Goal: Find specific fact: Find specific fact

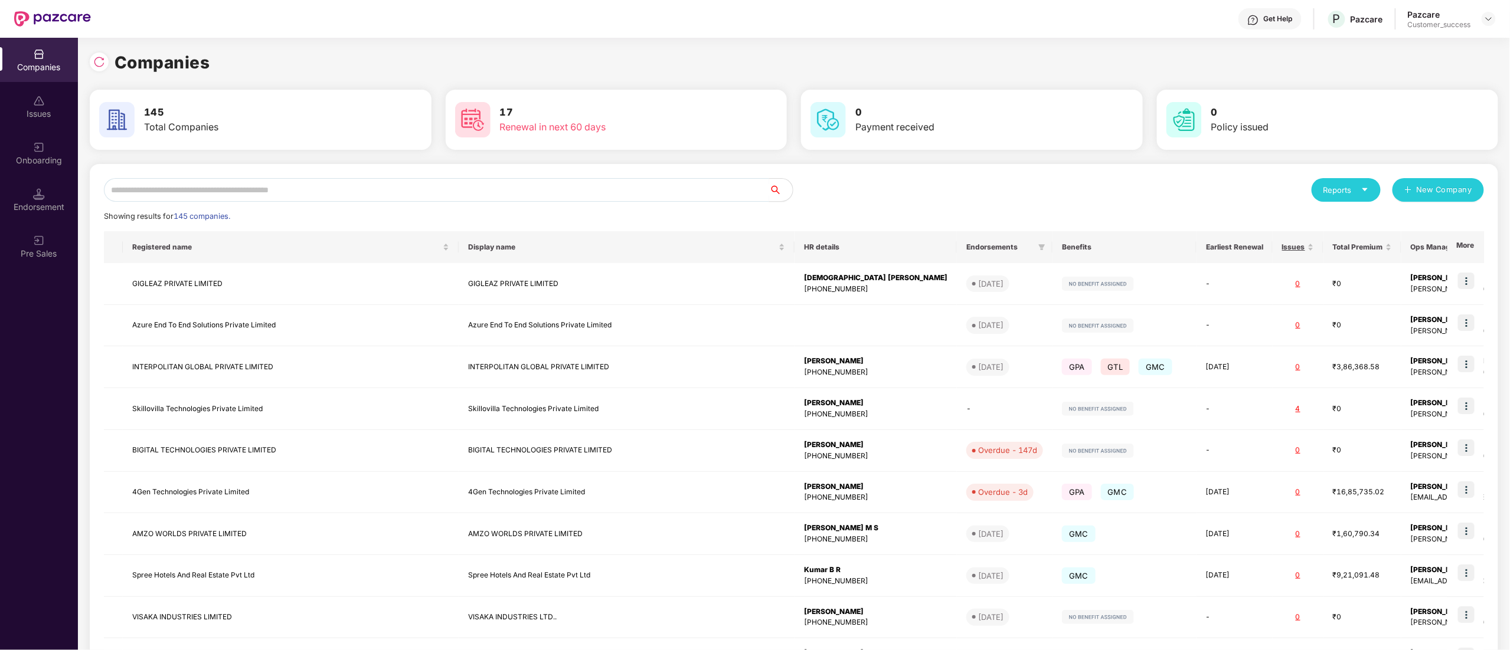
click at [156, 186] on input "text" at bounding box center [436, 190] width 665 height 24
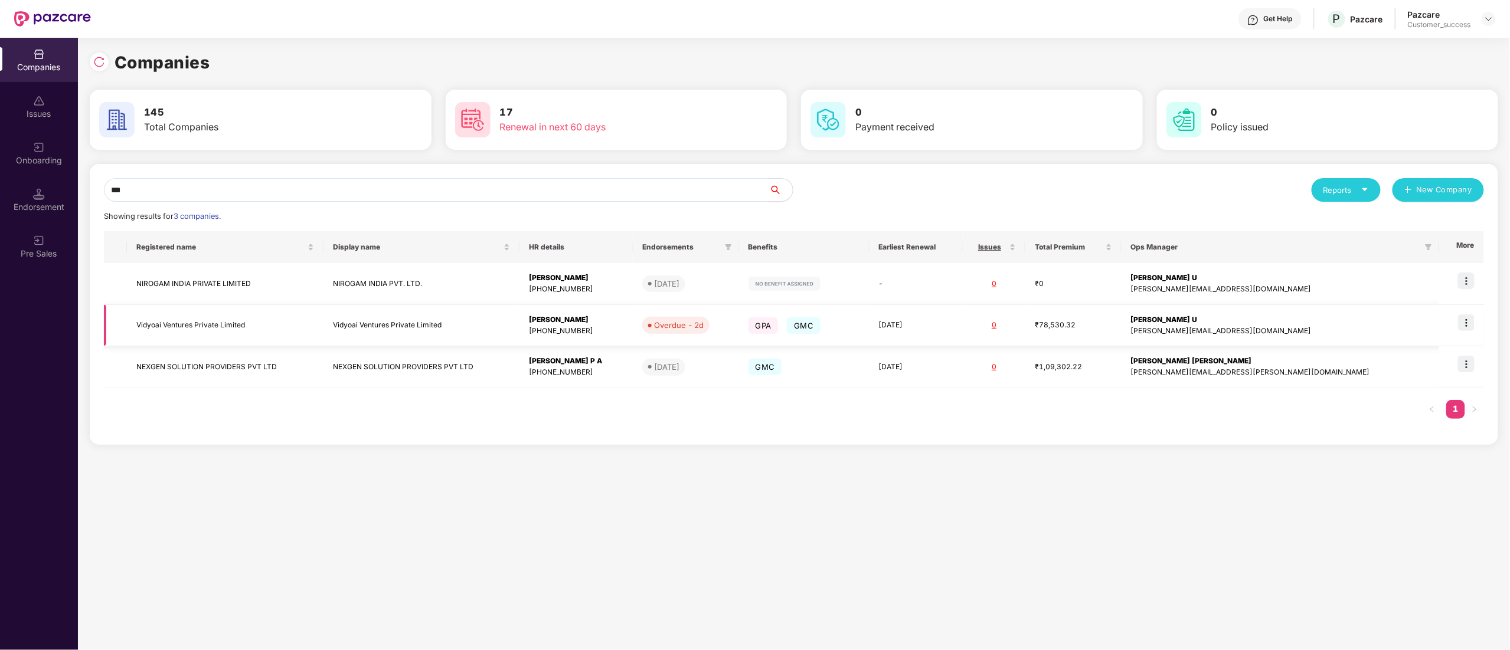
type input "***"
click at [178, 323] on td "Vidyoai Ventures Private Limited" at bounding box center [225, 326] width 196 height 42
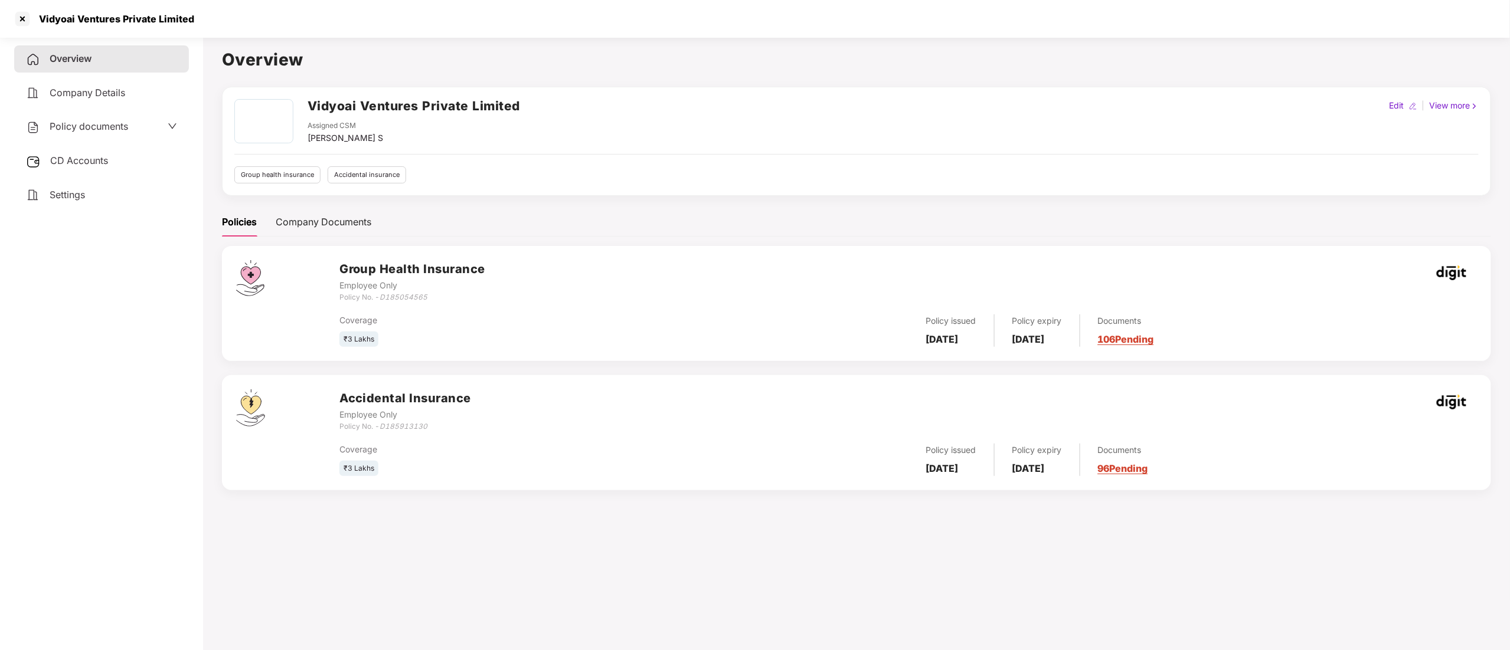
click at [48, 115] on div "Policy documents" at bounding box center [101, 126] width 175 height 27
click at [53, 122] on span "Policy documents" at bounding box center [89, 126] width 79 height 12
click at [145, 167] on span "Active State" at bounding box center [133, 165] width 48 height 13
click at [138, 204] on span "Archived State" at bounding box center [146, 204] width 67 height 13
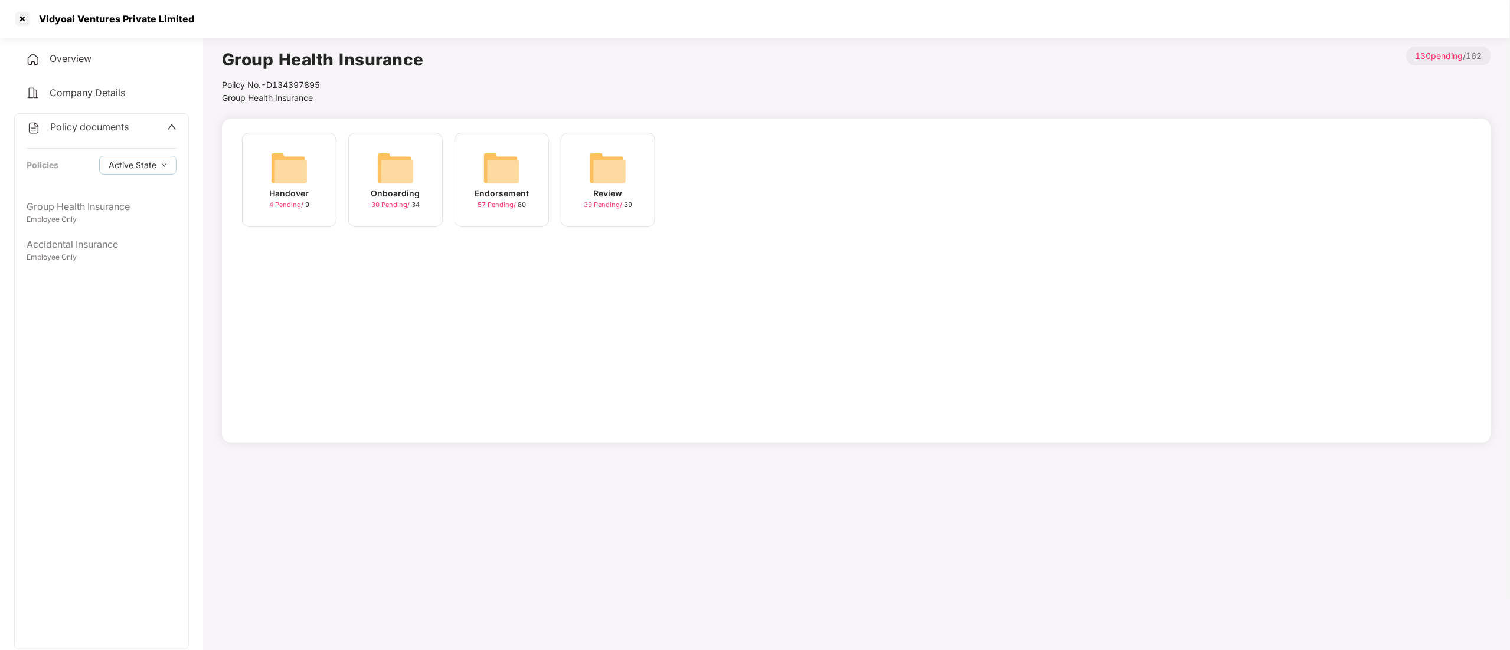
click at [496, 199] on div "Endorsement" at bounding box center [502, 193] width 54 height 13
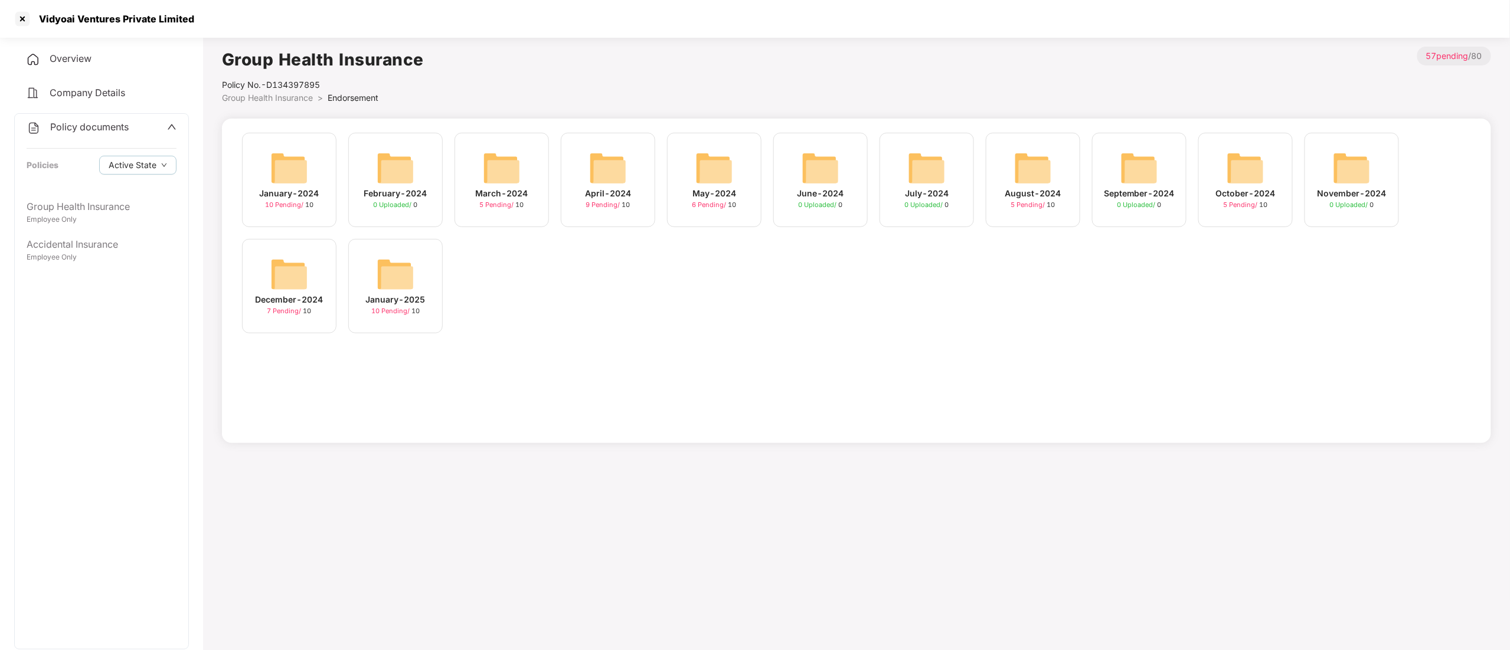
click at [722, 165] on img at bounding box center [714, 168] width 38 height 38
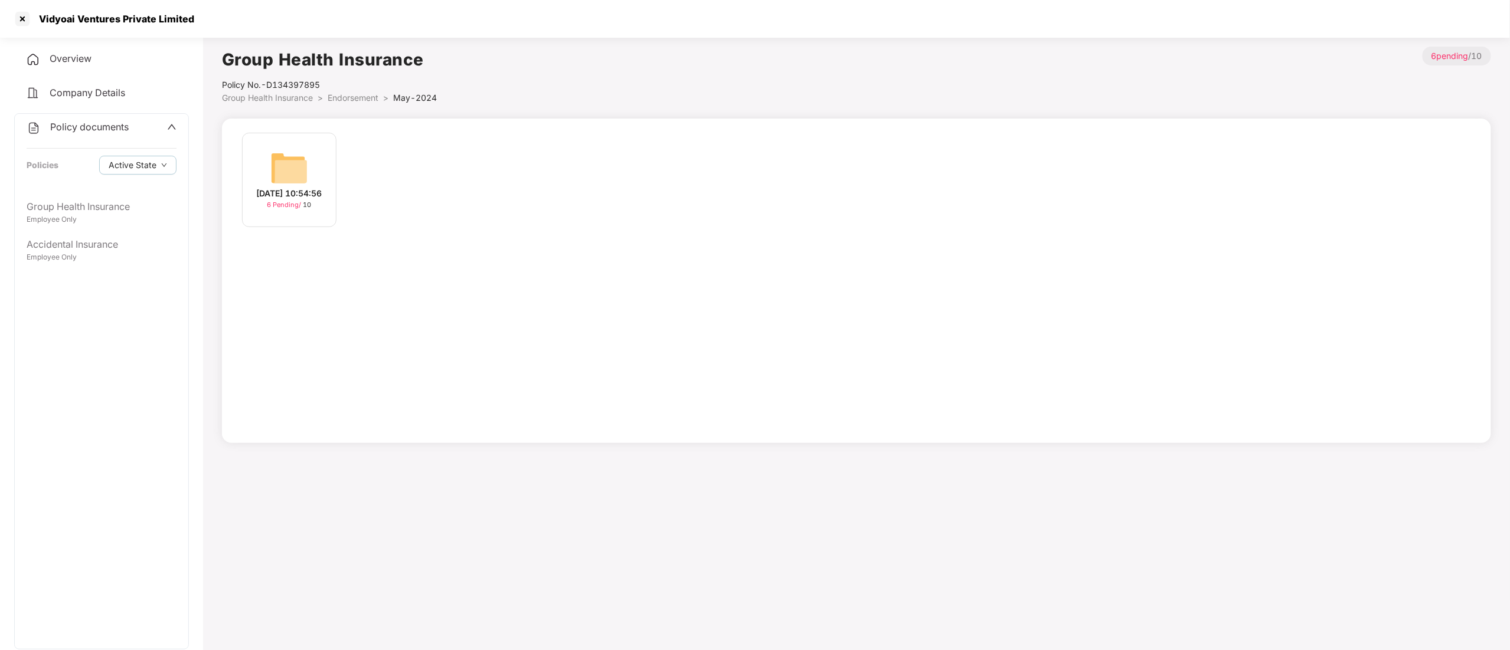
click at [265, 177] on div "[DATE] 10:54:56 6 Pending / 10" at bounding box center [289, 180] width 94 height 94
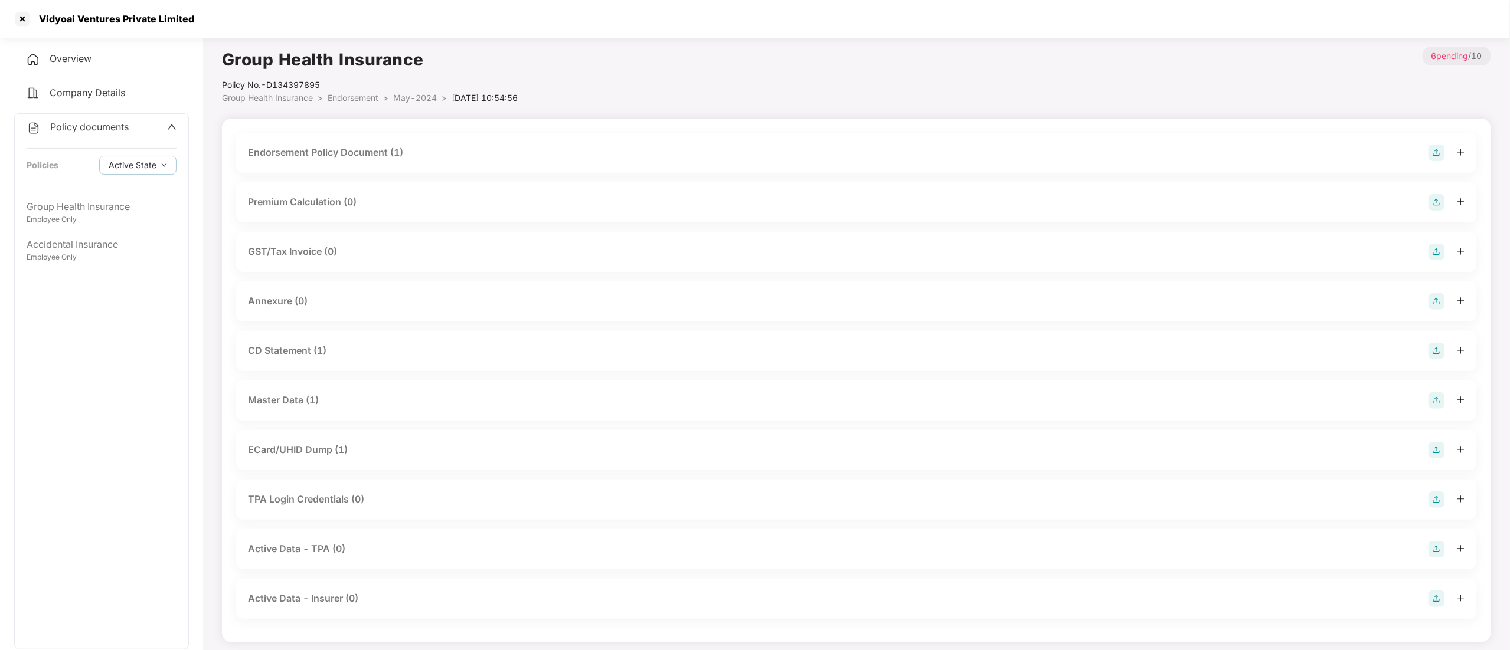
click at [339, 156] on div "Endorsement Policy Document (1)" at bounding box center [325, 152] width 155 height 15
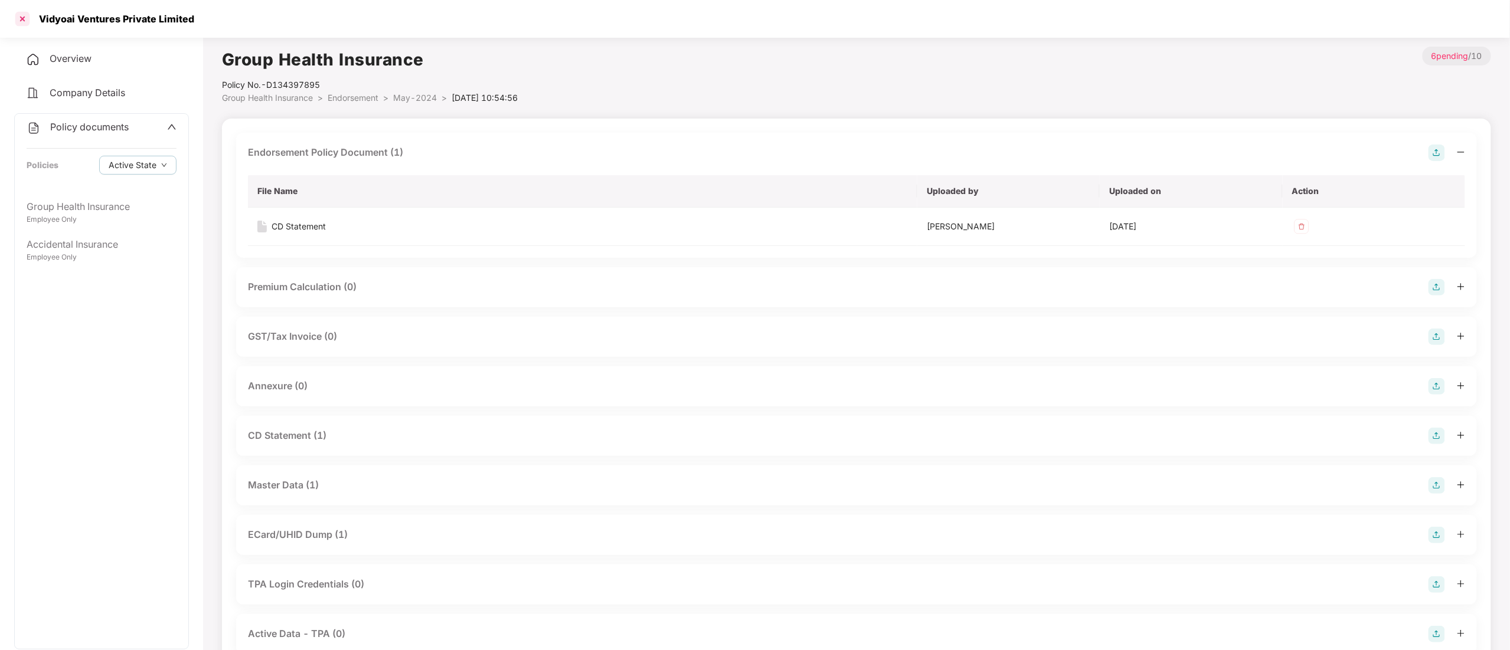
click at [17, 18] on div at bounding box center [22, 18] width 19 height 19
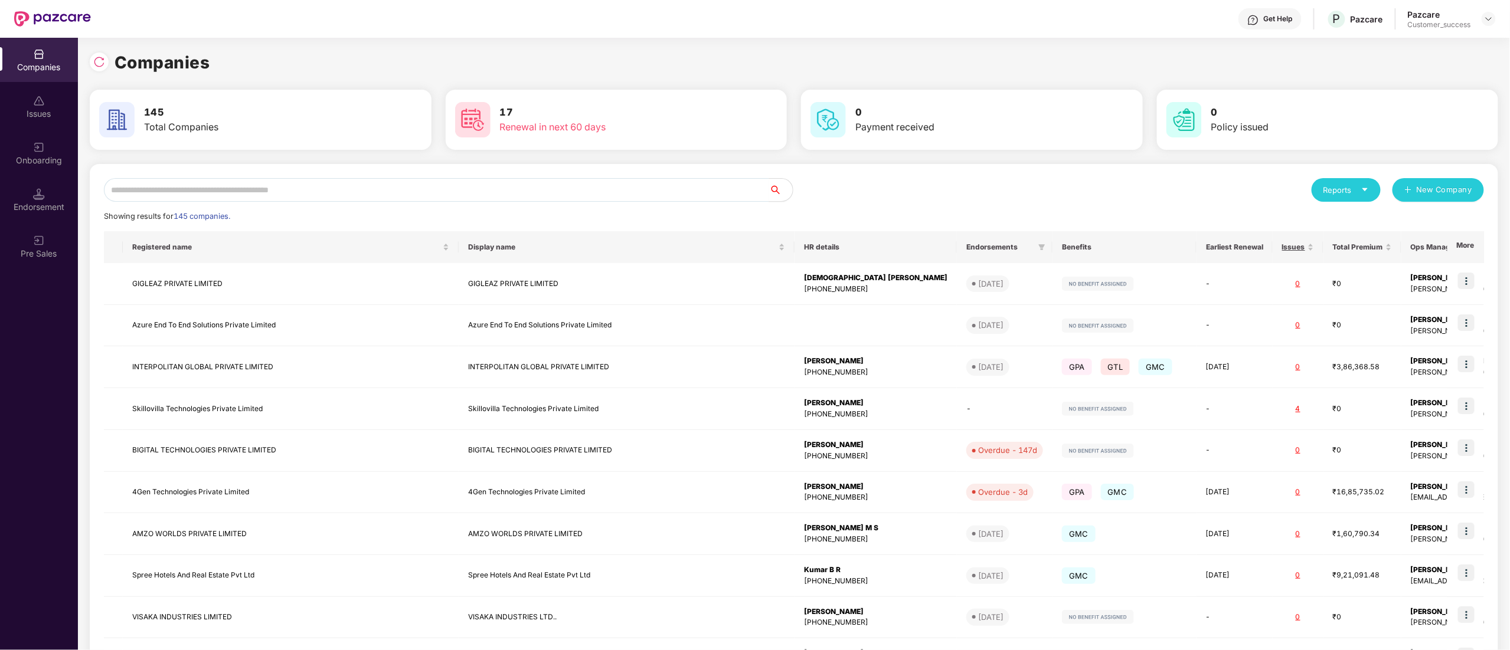
click at [53, 194] on div "Endorsement" at bounding box center [39, 200] width 78 height 44
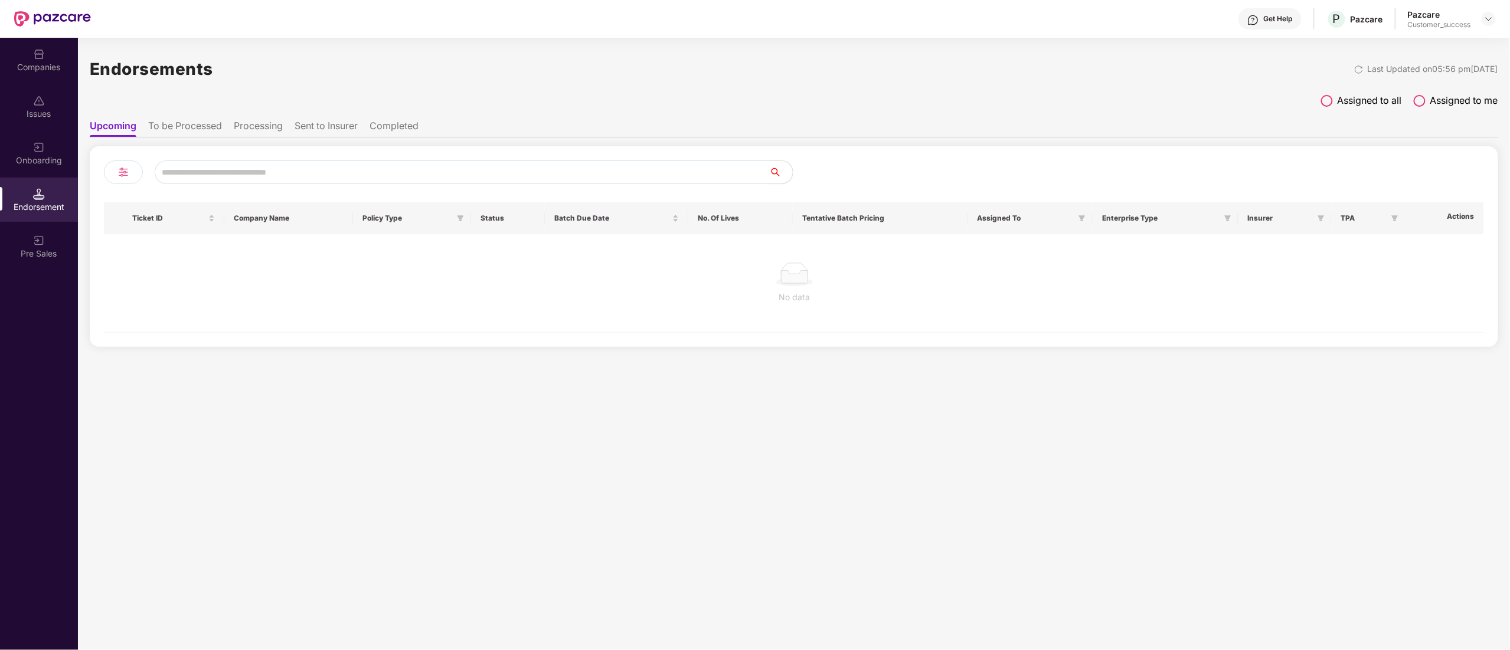
click at [169, 132] on li "To be Processed" at bounding box center [185, 128] width 74 height 17
click at [1325, 99] on span at bounding box center [1327, 101] width 12 height 12
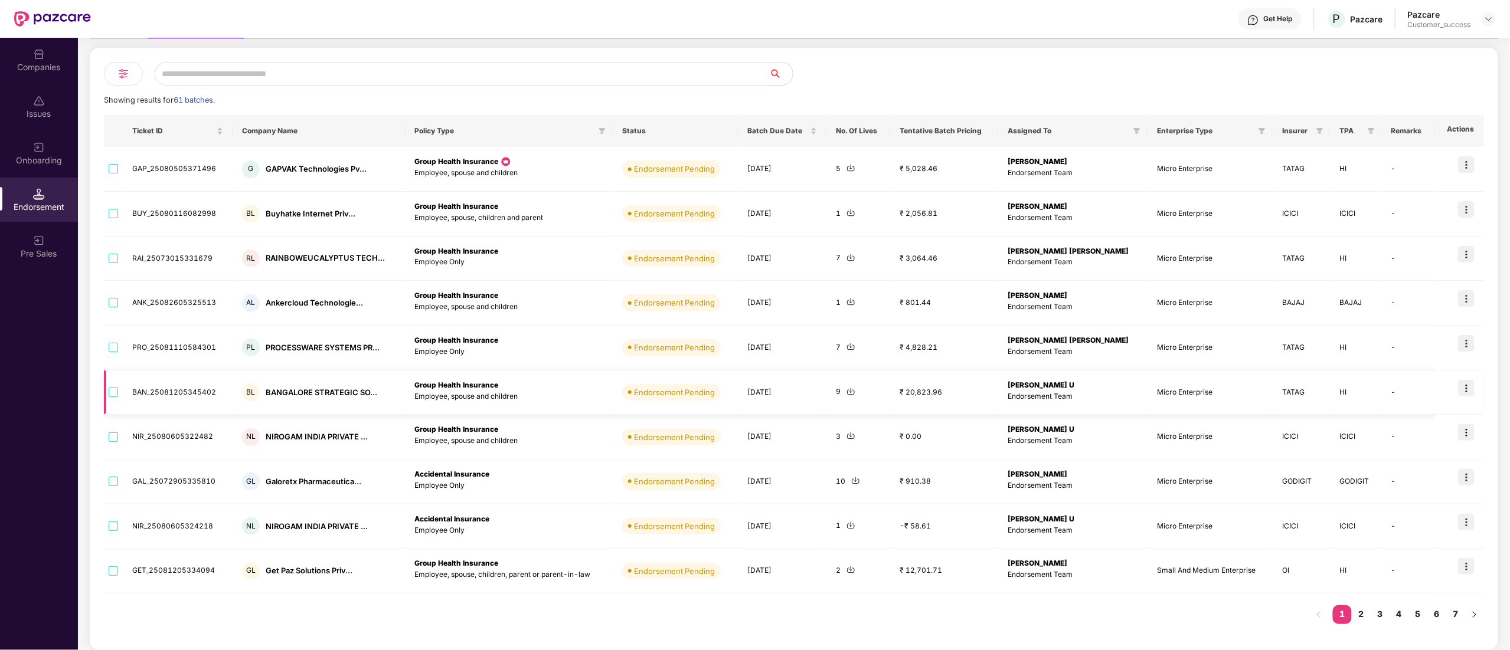
scroll to position [100, 0]
click at [776, 481] on td "[DATE]" at bounding box center [782, 482] width 88 height 45
click at [920, 481] on td "₹ 910.38" at bounding box center [944, 482] width 107 height 45
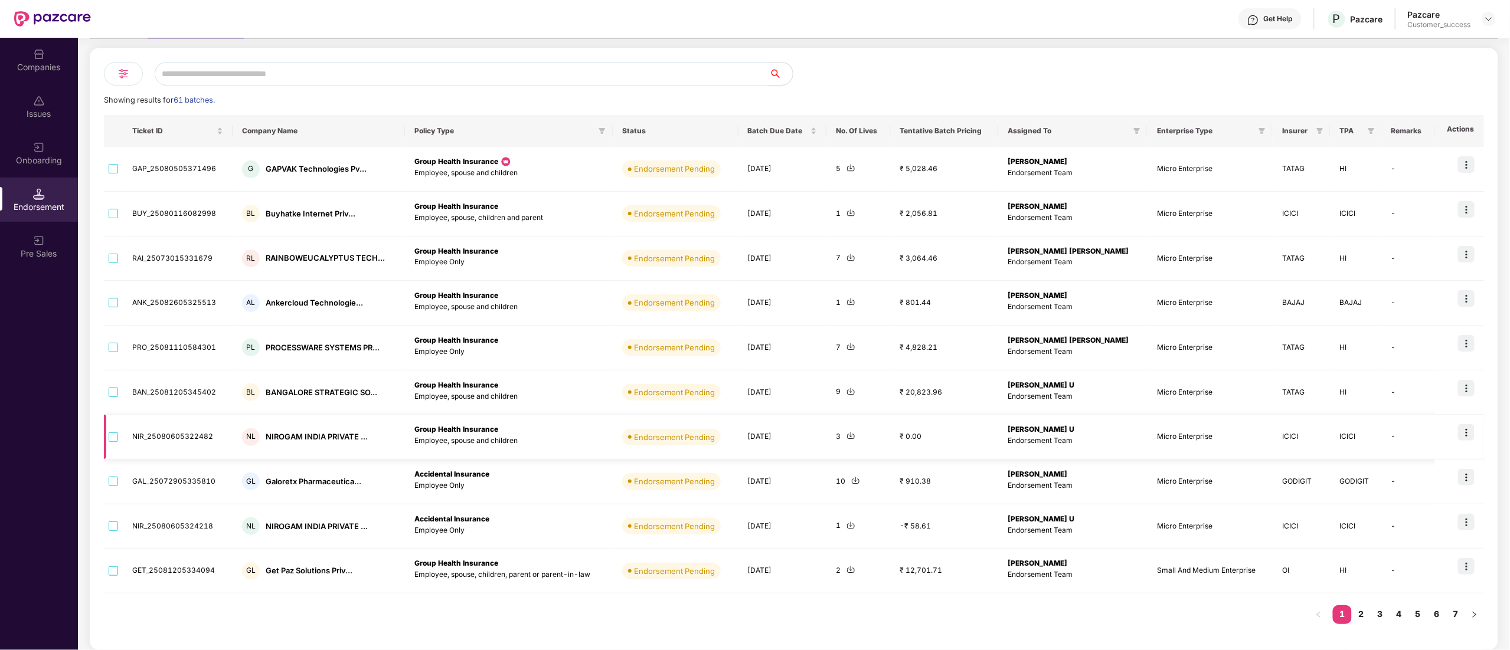
click at [763, 439] on td "[DATE]" at bounding box center [782, 437] width 88 height 45
click at [1134, 129] on icon "filter" at bounding box center [1137, 131] width 6 height 6
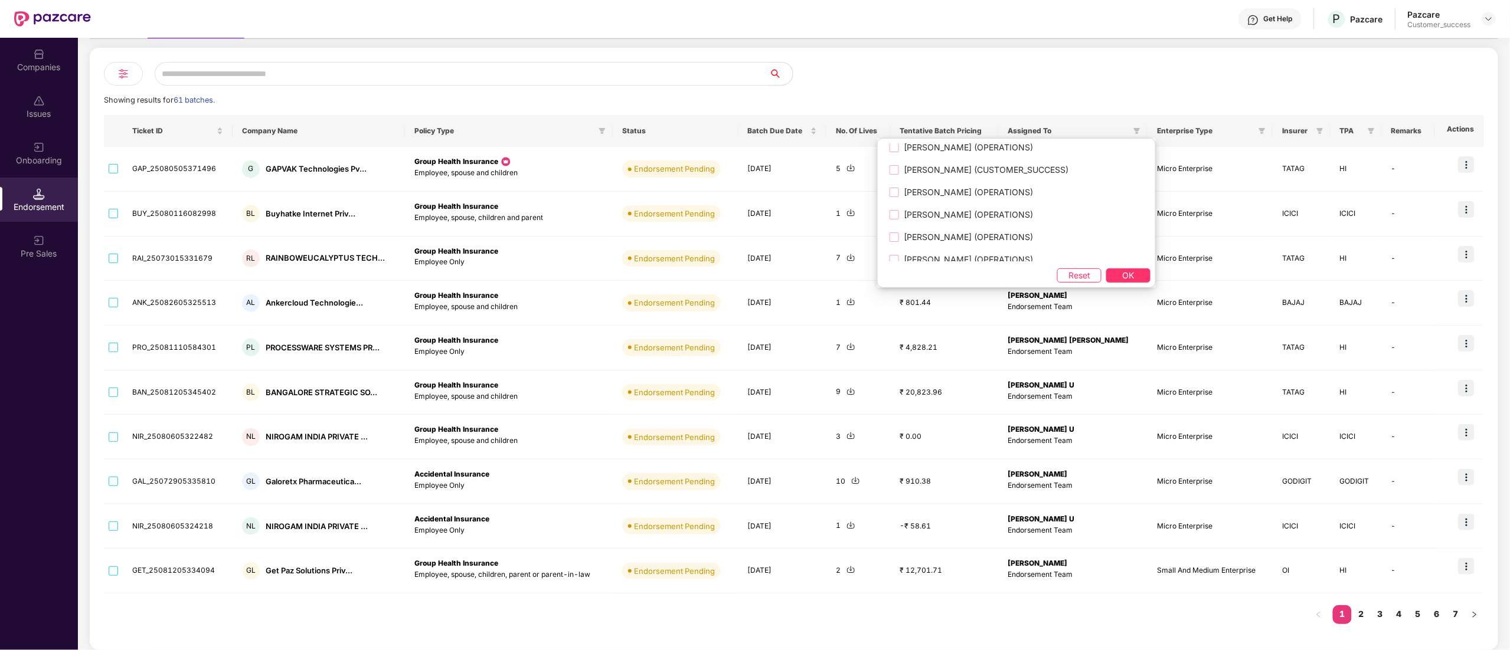
scroll to position [354, 0]
click at [919, 166] on span "[PERSON_NAME] (CUSTOMER_SUCCESS)" at bounding box center [986, 159] width 174 height 13
drag, startPoint x: 1117, startPoint y: 272, endPoint x: 1144, endPoint y: 273, distance: 27.2
click at [1118, 273] on button "OK" at bounding box center [1128, 276] width 44 height 14
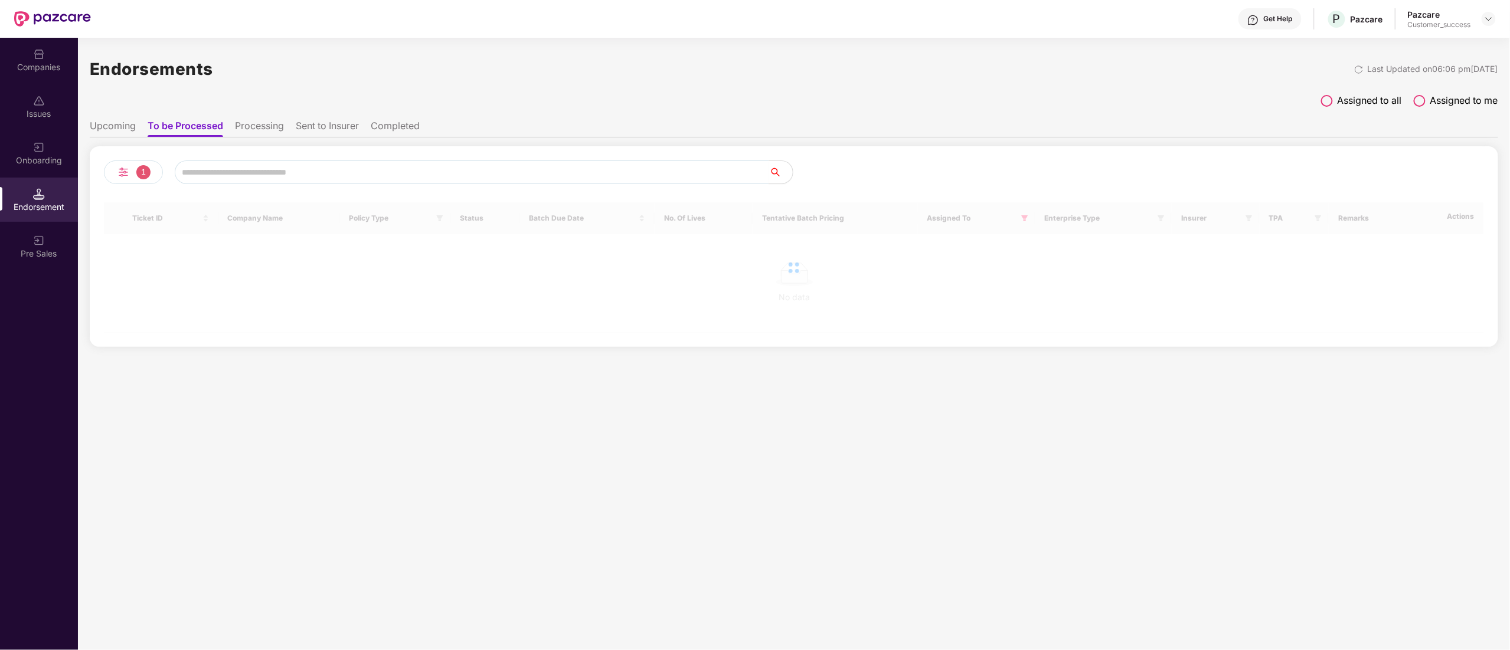
scroll to position [0, 0]
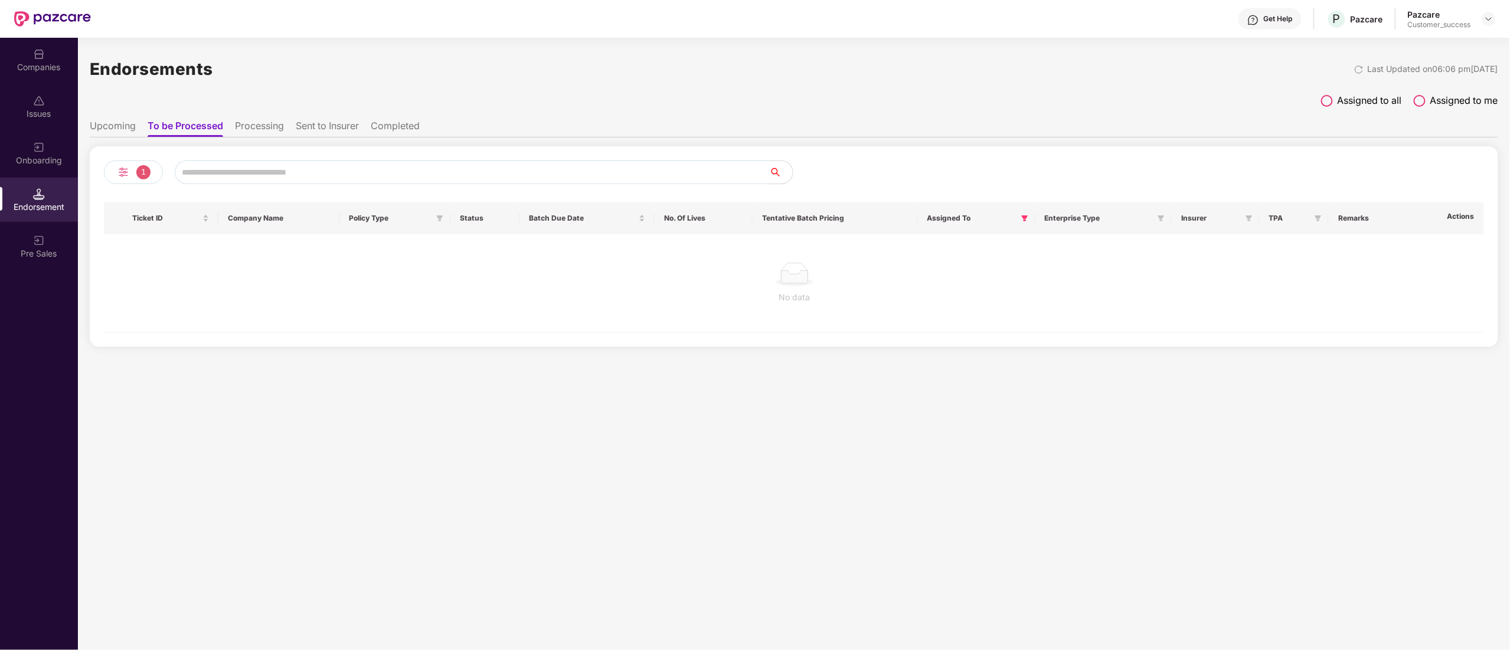
click at [139, 176] on span "1" at bounding box center [143, 172] width 14 height 14
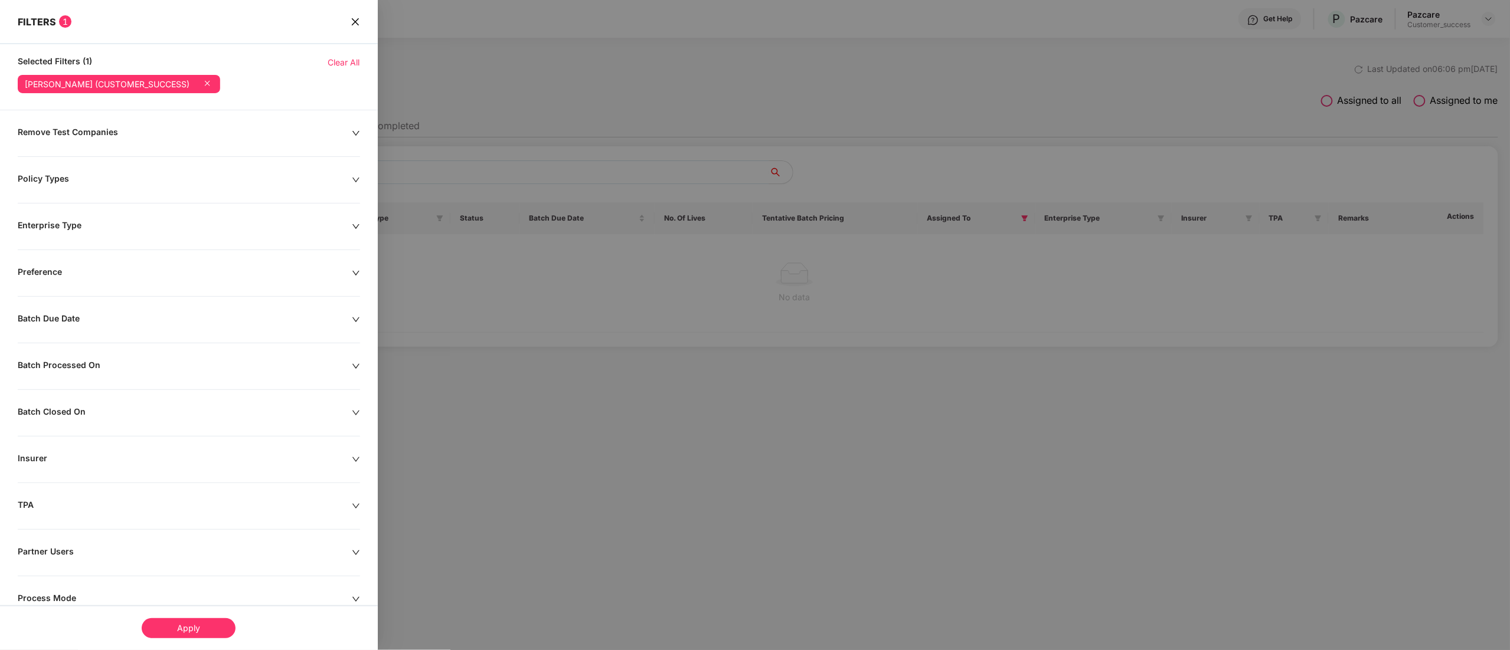
click at [201, 80] on icon at bounding box center [207, 83] width 12 height 12
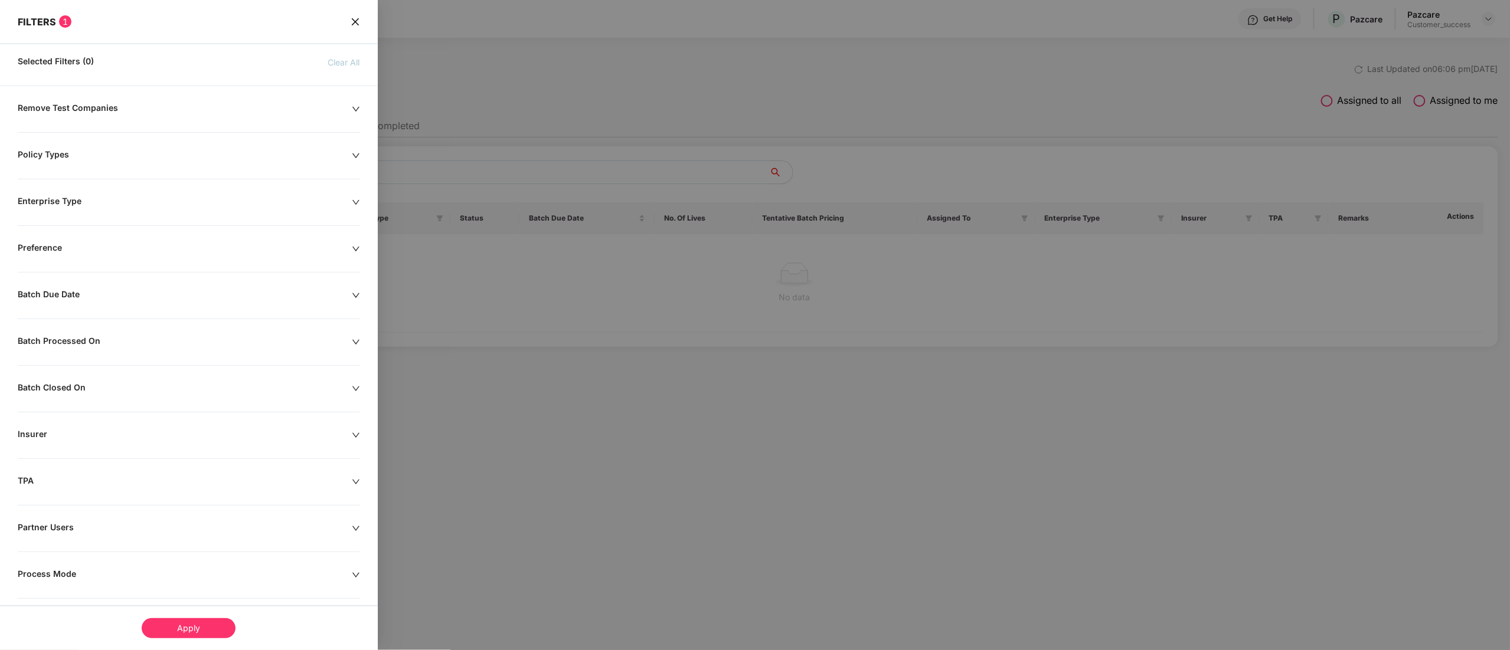
click at [351, 21] on icon "close" at bounding box center [355, 21] width 9 height 9
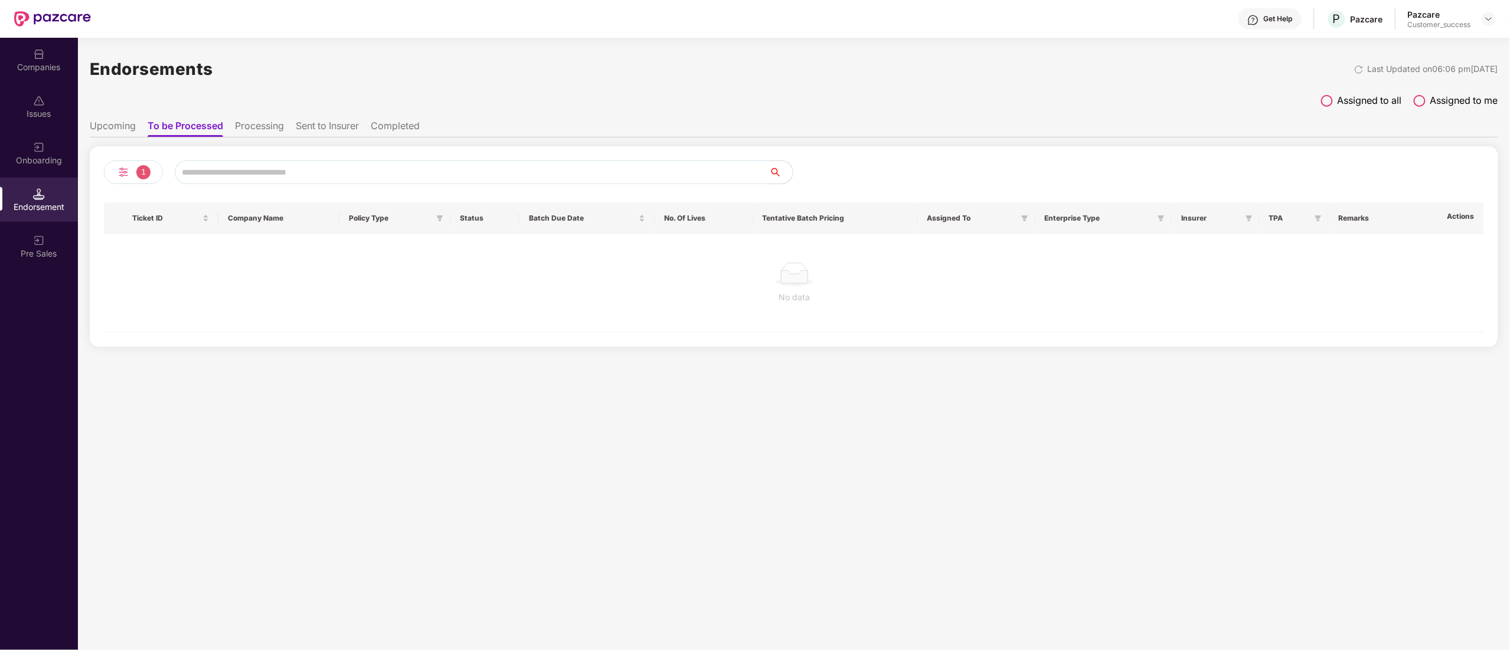
click at [1424, 103] on span at bounding box center [1420, 101] width 12 height 12
click at [1325, 86] on div "Endorsements Last Updated on 06:06 pm[DATE]" at bounding box center [794, 69] width 1408 height 37
click at [1326, 89] on div "Endorsements Last Updated on 06:06 pm[DATE] Assigned to all Assigned to me Upco…" at bounding box center [794, 199] width 1408 height 296
click at [1326, 109] on div "Assigned to all Assigned to me" at bounding box center [794, 103] width 1408 height 21
click at [1332, 104] on label "Assigned to all" at bounding box center [1361, 100] width 81 height 15
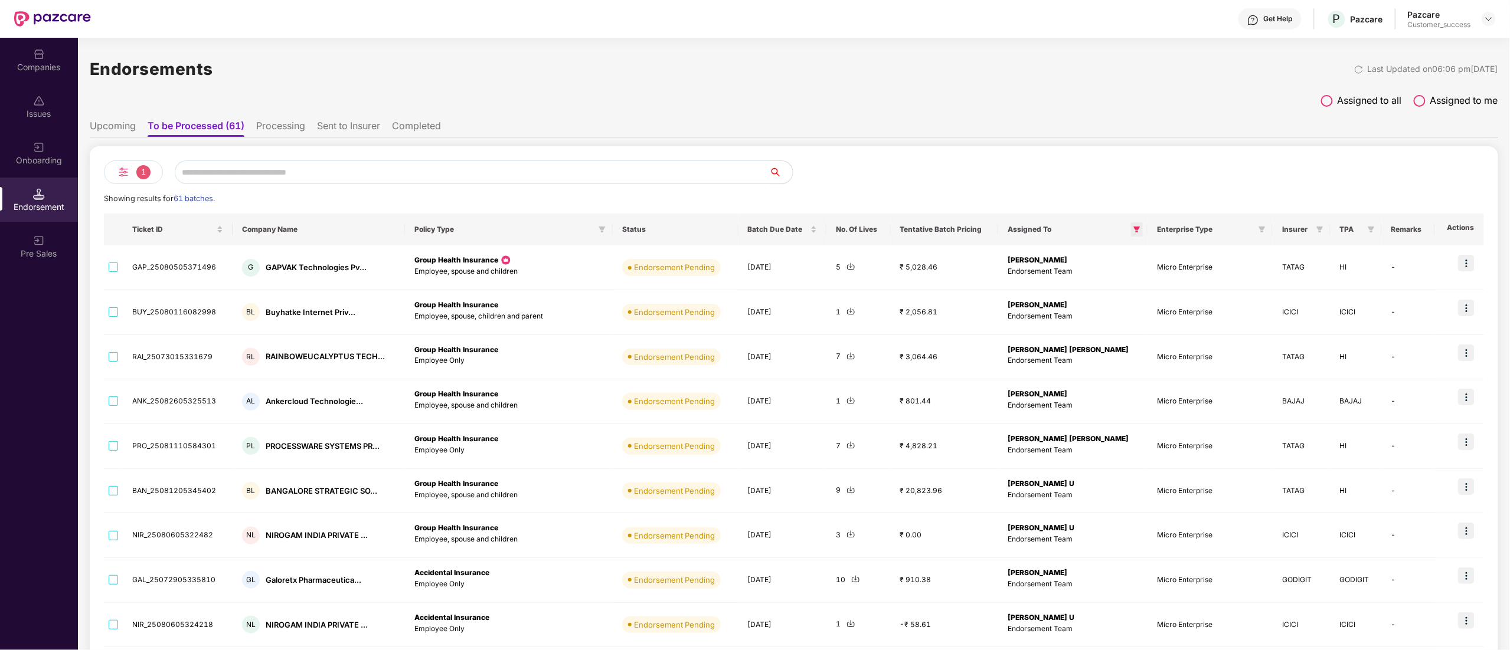
click at [1134, 231] on icon "filter" at bounding box center [1137, 230] width 6 height 6
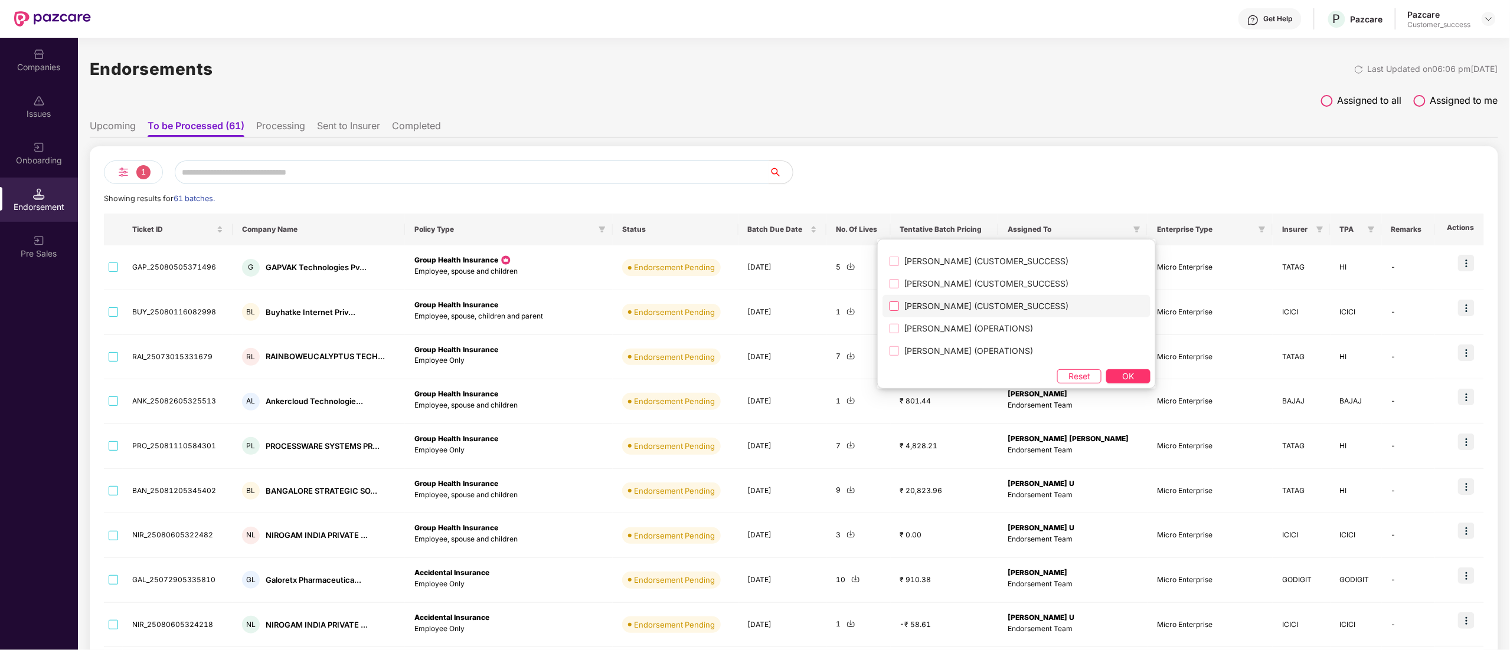
scroll to position [1412, 0]
click at [942, 286] on span "[PERSON_NAME] S (CUSTOMER_SUCCESS)" at bounding box center [990, 279] width 182 height 13
click at [1123, 375] on span "OK" at bounding box center [1129, 376] width 12 height 13
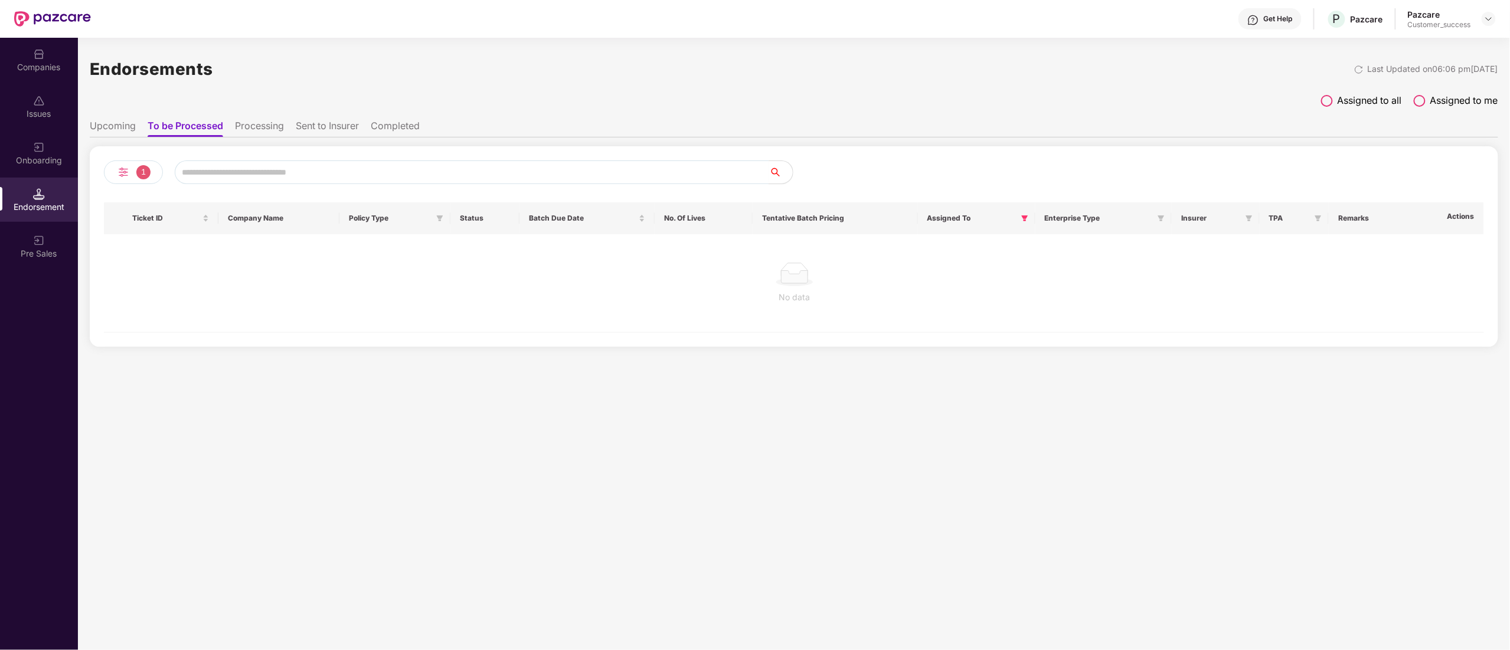
click at [175, 132] on li "To be Processed" at bounding box center [186, 128] width 76 height 17
click at [118, 136] on li "Upcoming" at bounding box center [113, 128] width 46 height 17
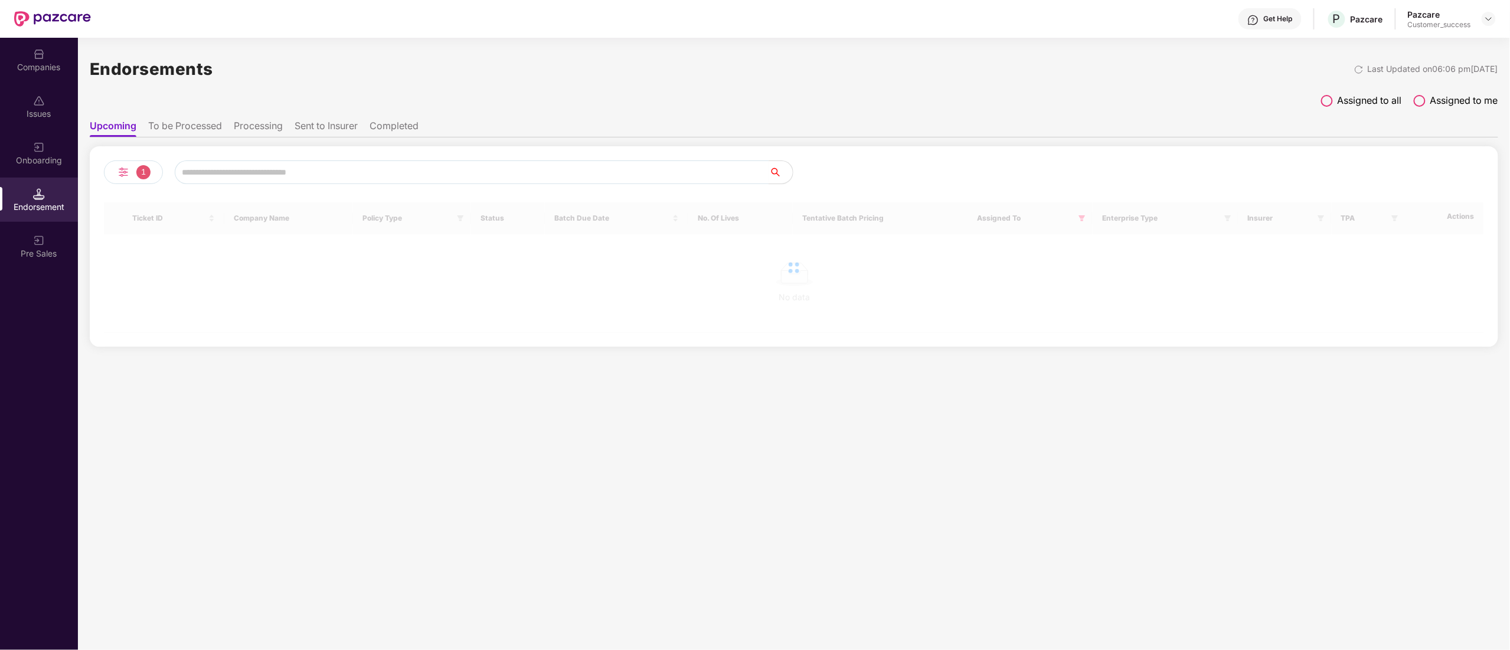
click at [123, 165] on img at bounding box center [123, 172] width 14 height 14
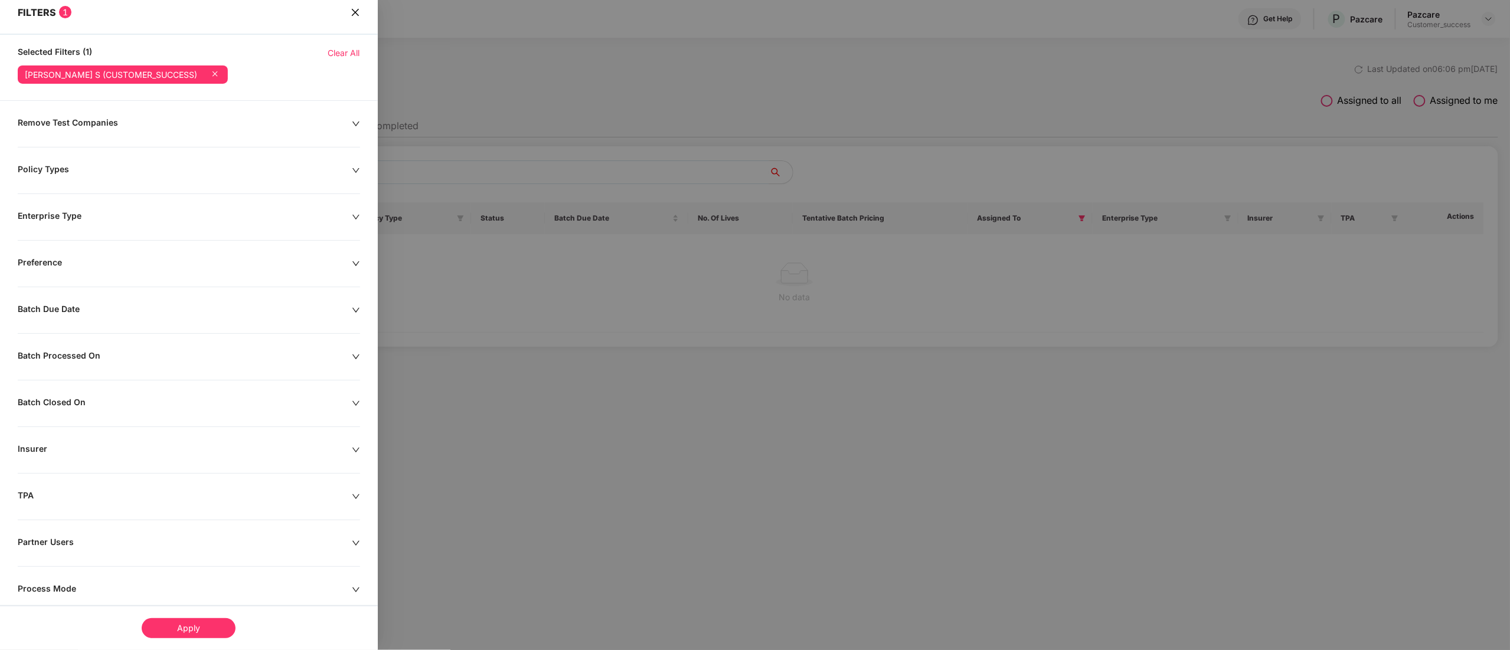
scroll to position [39, 0]
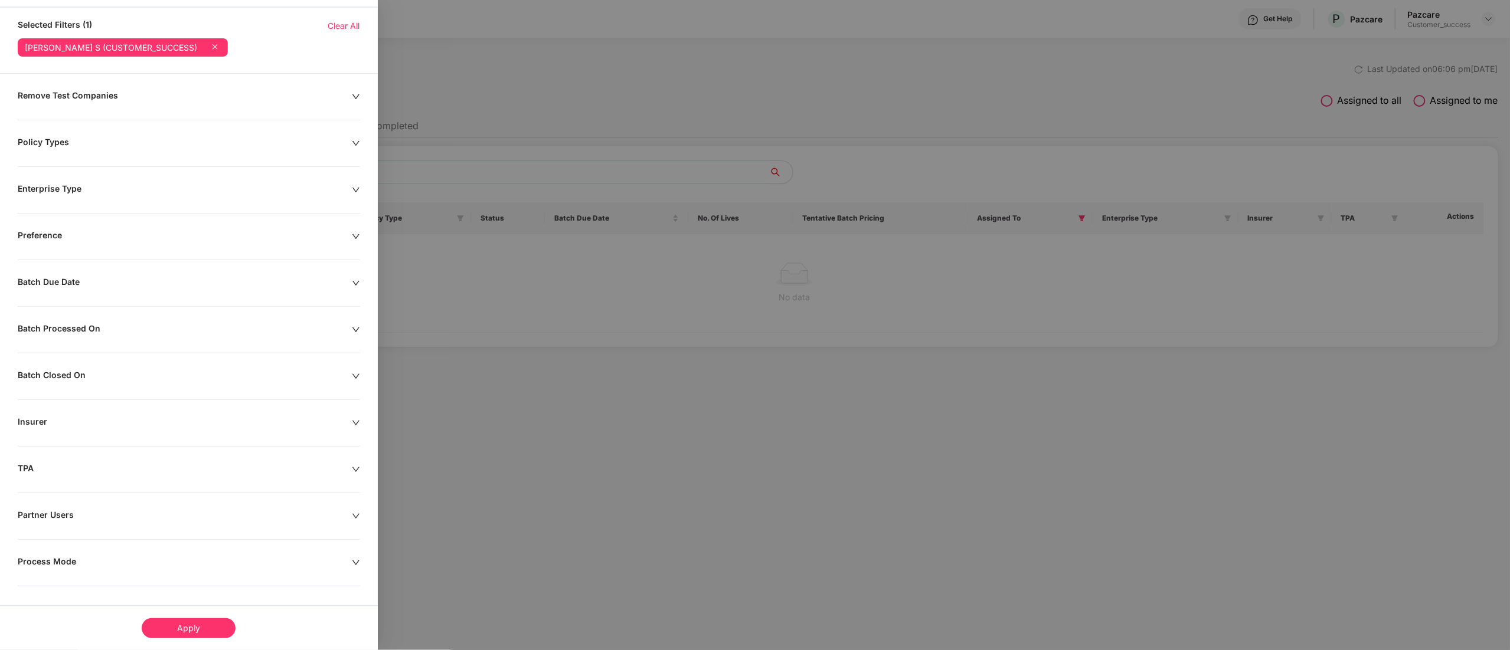
click at [227, 100] on div "Remove Test Companies" at bounding box center [185, 96] width 334 height 13
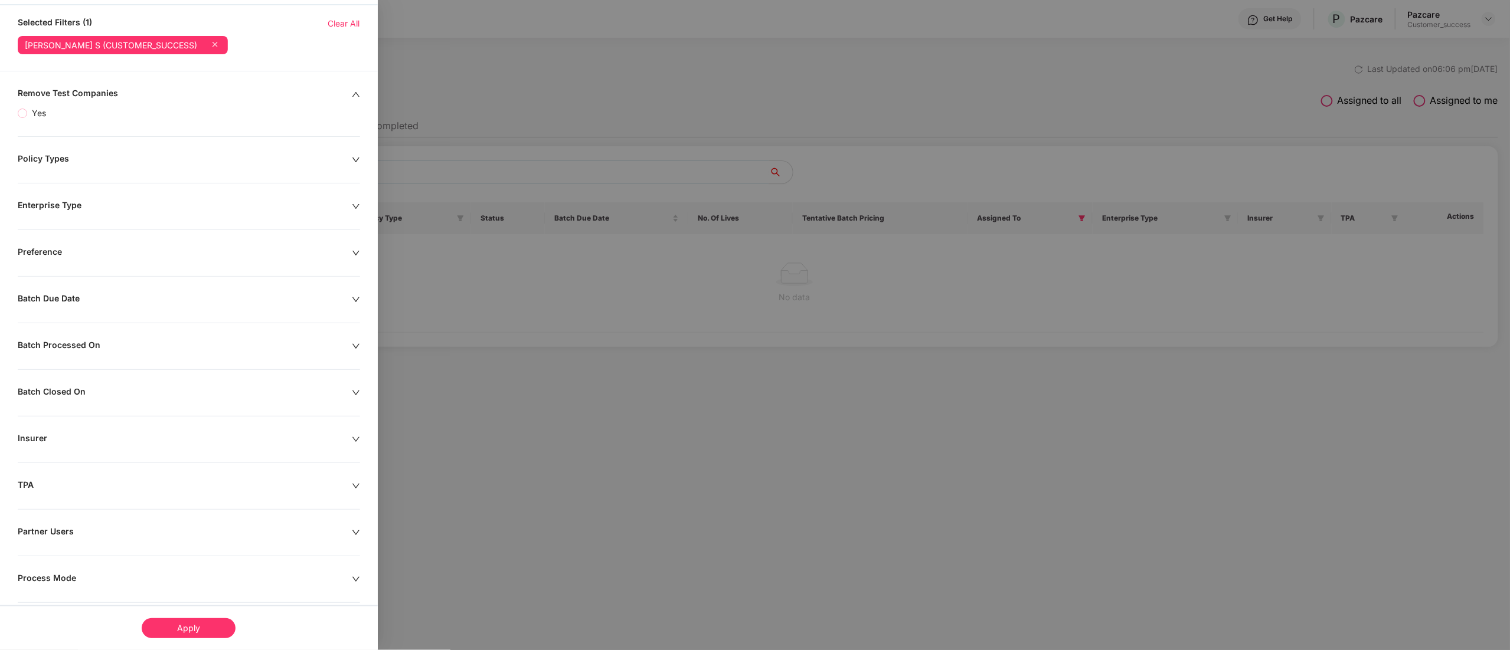
click at [209, 47] on icon at bounding box center [215, 44] width 12 height 12
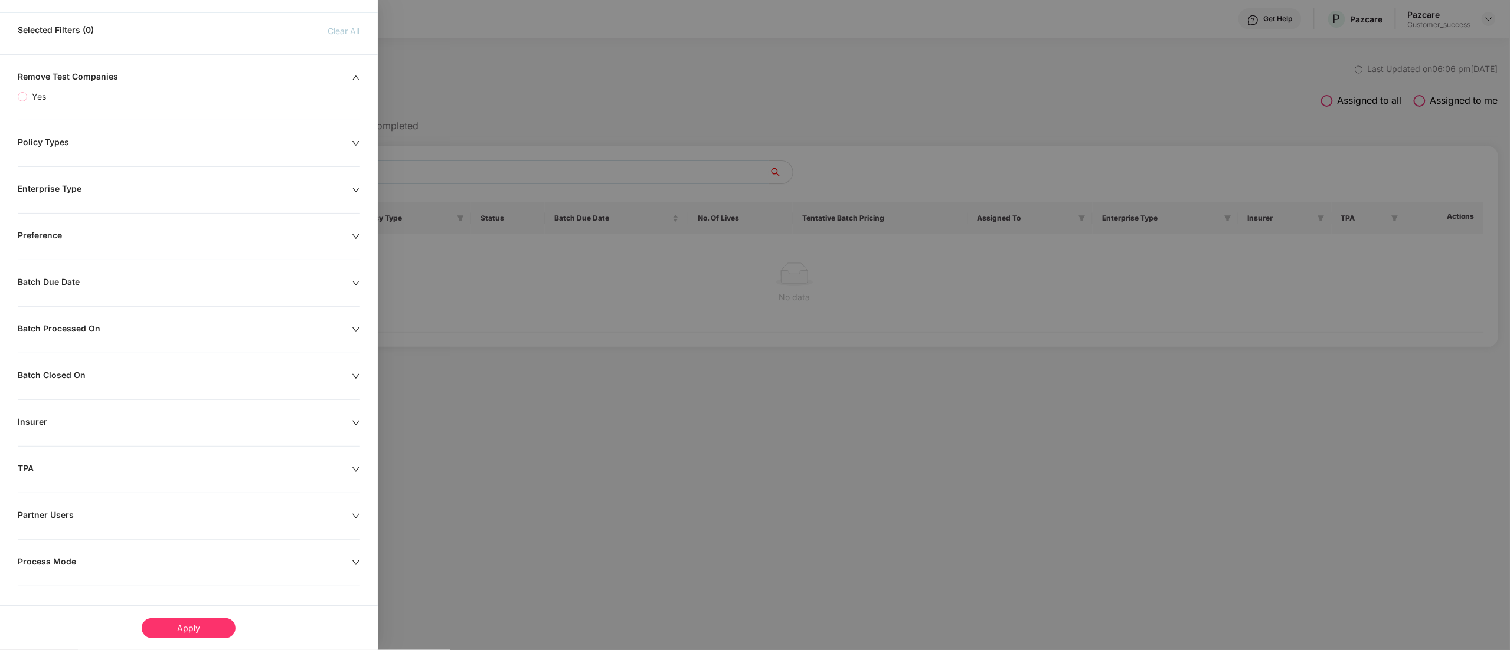
click at [766, 406] on div at bounding box center [755, 325] width 1510 height 650
click at [783, 94] on div at bounding box center [755, 325] width 1510 height 650
click at [450, 68] on div at bounding box center [755, 325] width 1510 height 650
click at [357, 31] on span "Clear All" at bounding box center [344, 31] width 32 height 13
click at [351, 25] on span "Clear All" at bounding box center [344, 31] width 32 height 13
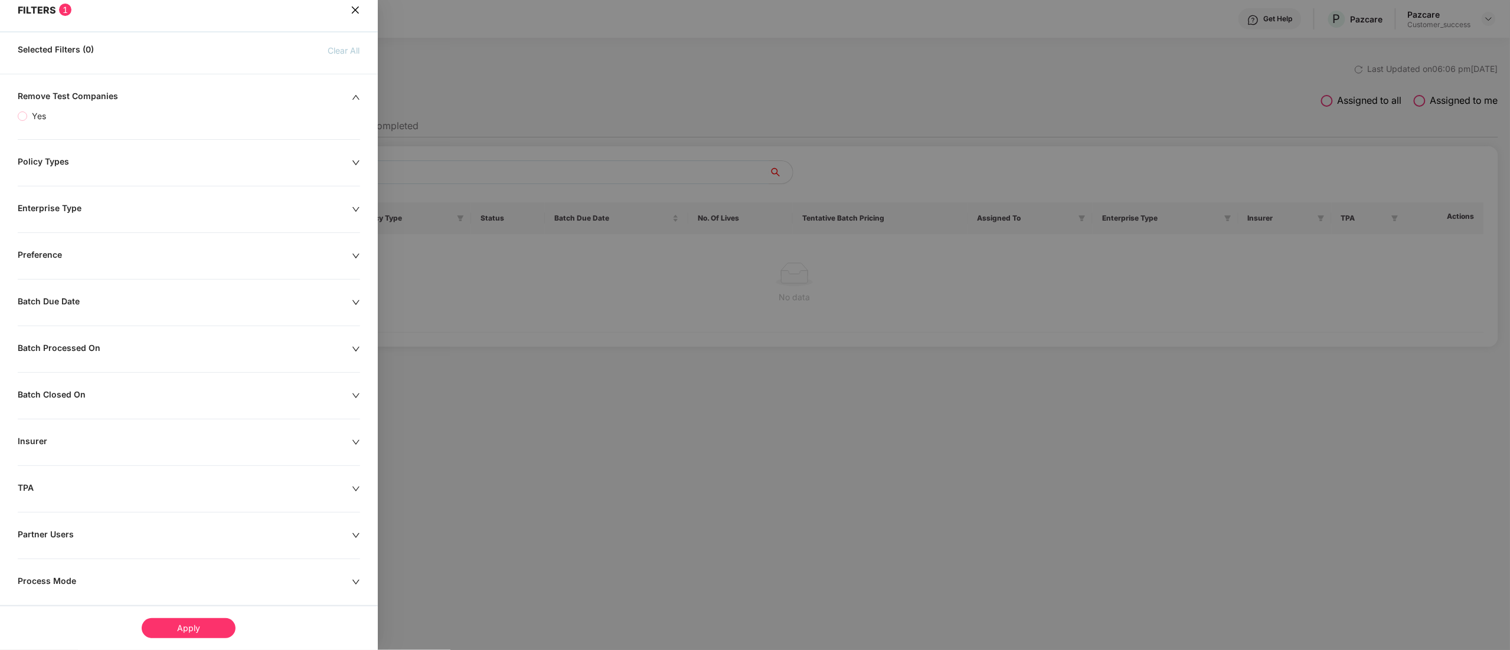
scroll to position [0, 0]
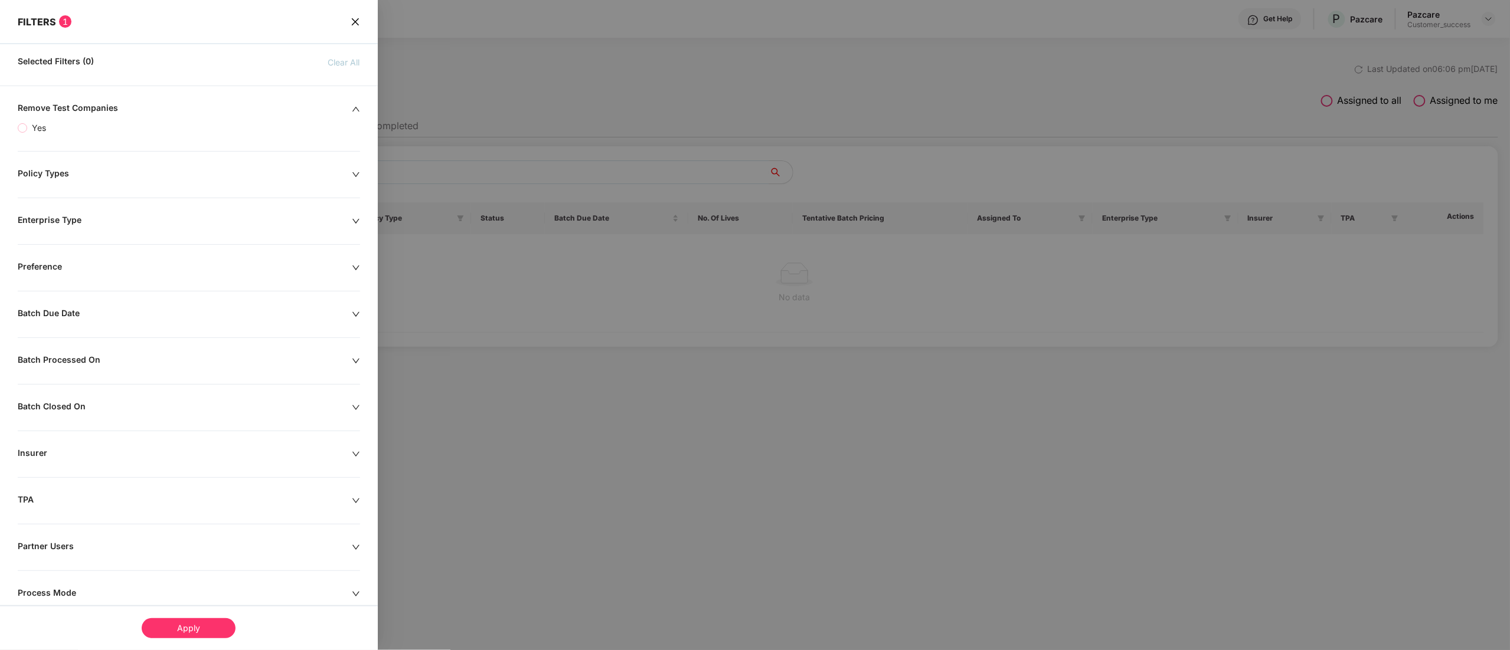
click at [357, 20] on icon "close" at bounding box center [354, 21] width 7 height 7
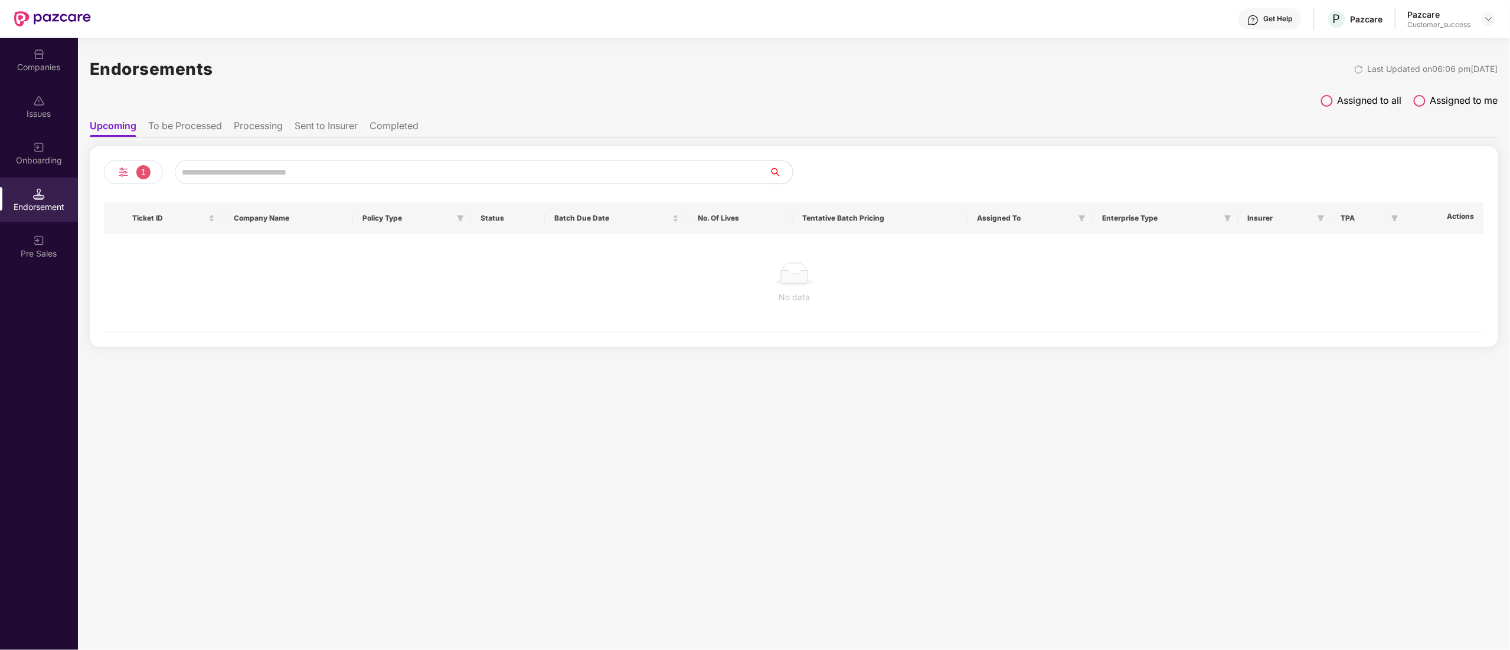
click at [142, 176] on span "1" at bounding box center [143, 172] width 14 height 14
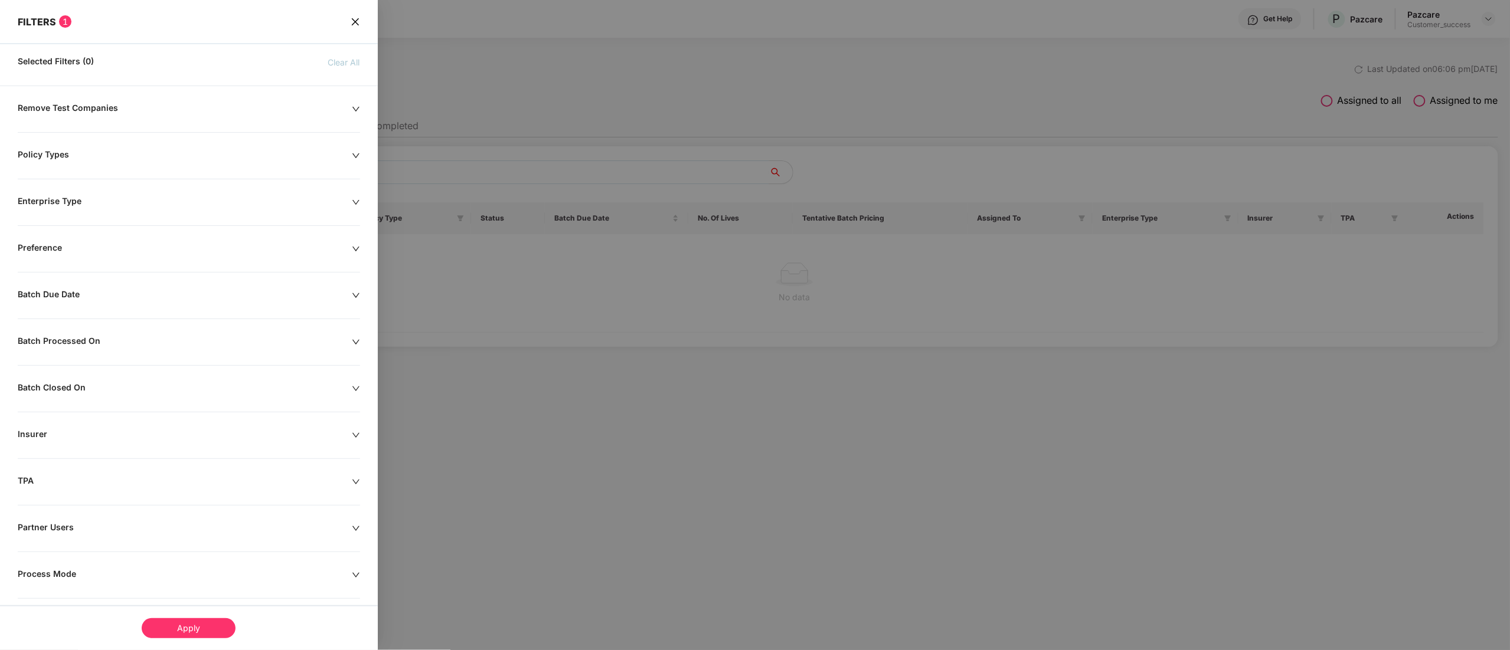
click at [105, 106] on div "Remove Test Companies" at bounding box center [185, 109] width 334 height 13
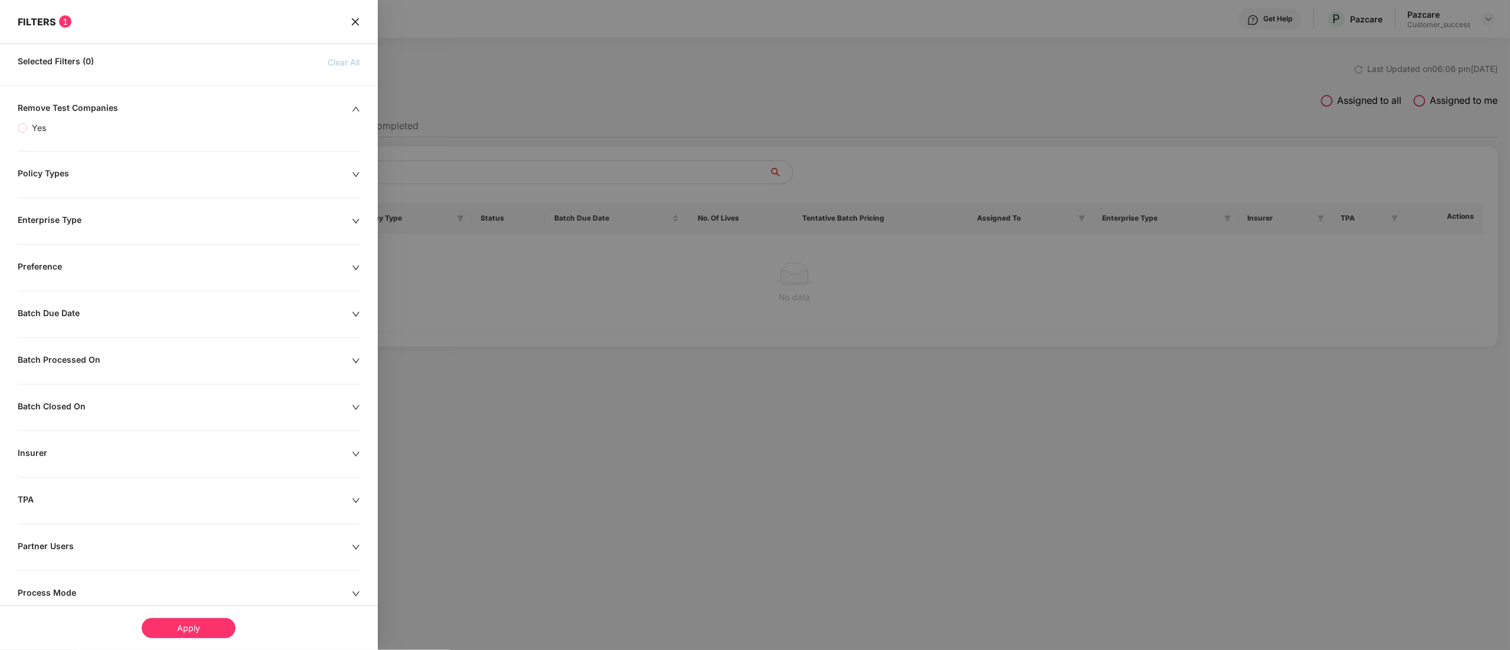
click at [102, 55] on div "Selected Filters (0) Clear All" at bounding box center [189, 59] width 378 height 19
click at [98, 76] on div "FILTERS 1 Selected Filters (0) Clear All Remove Test Companies Yes Policy Types…" at bounding box center [189, 341] width 378 height 682
click at [71, 181] on div "Policy Types" at bounding box center [185, 174] width 334 height 13
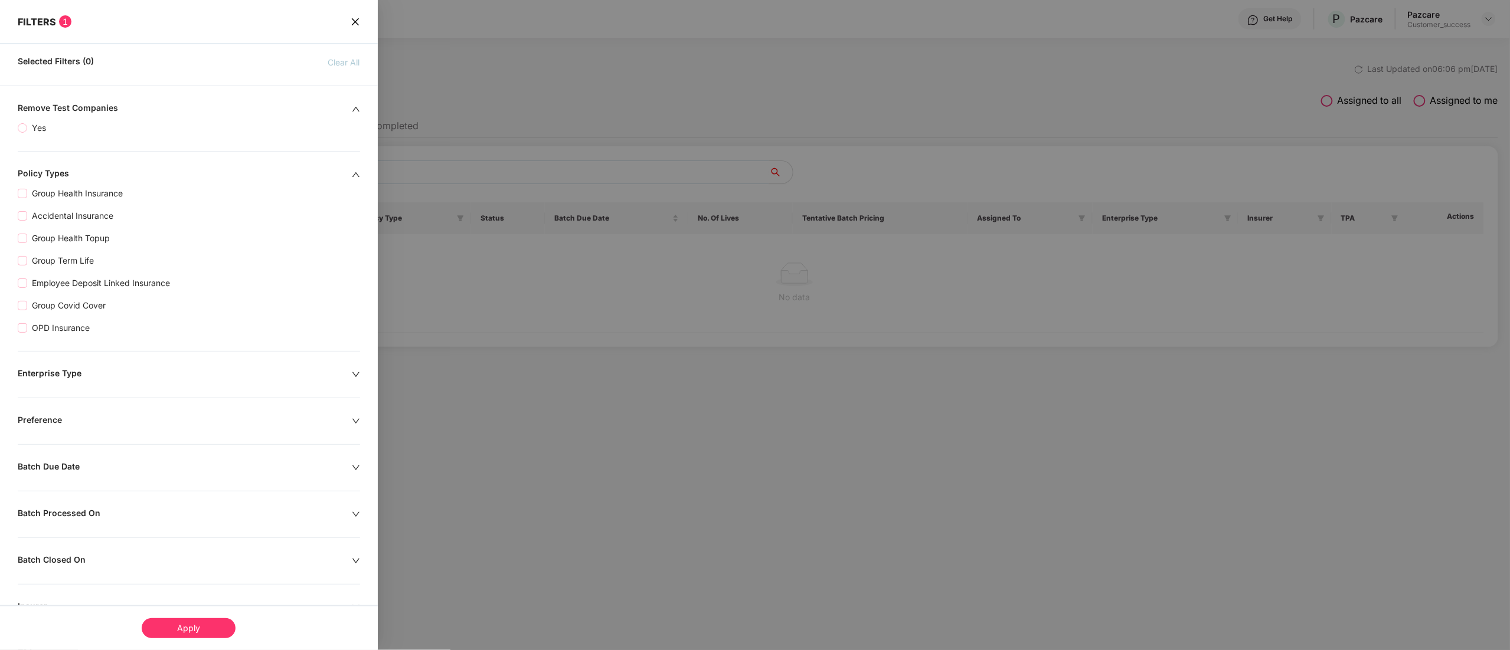
click at [357, 21] on icon "close" at bounding box center [355, 21] width 9 height 9
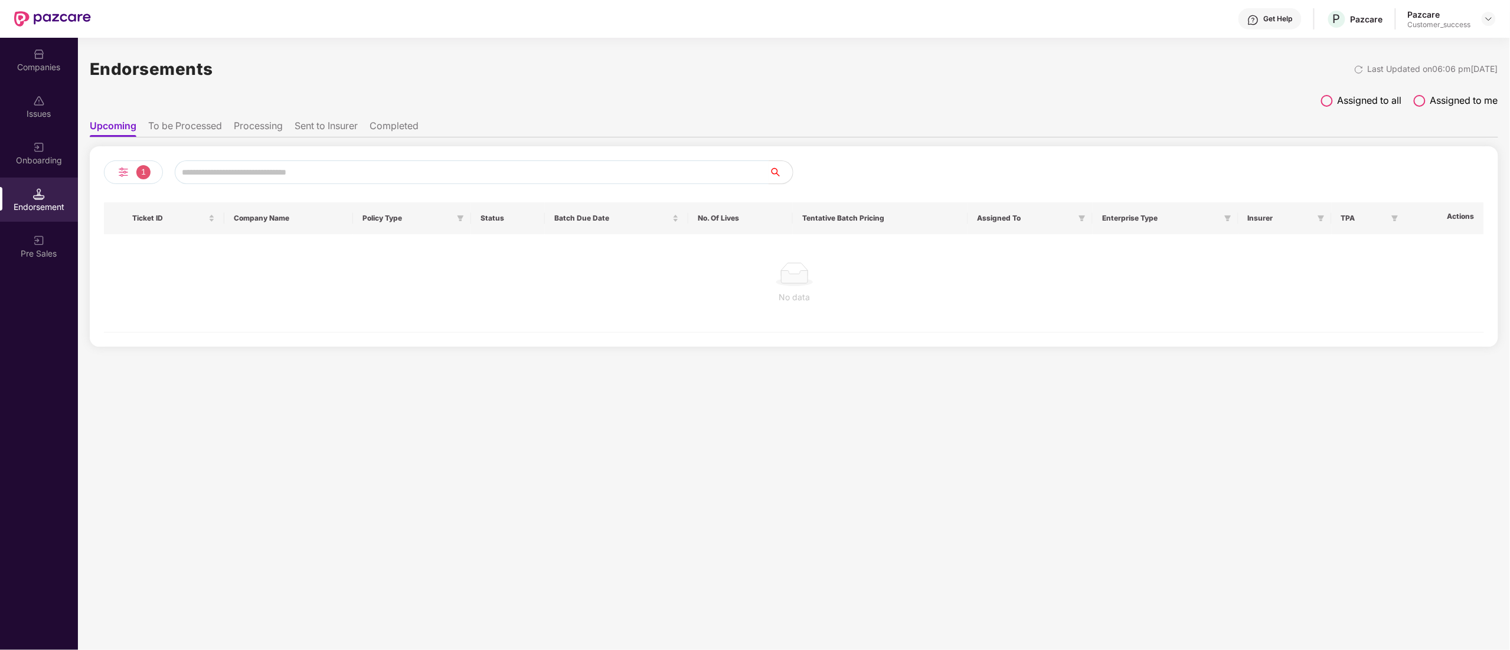
click at [38, 56] on img at bounding box center [39, 54] width 12 height 12
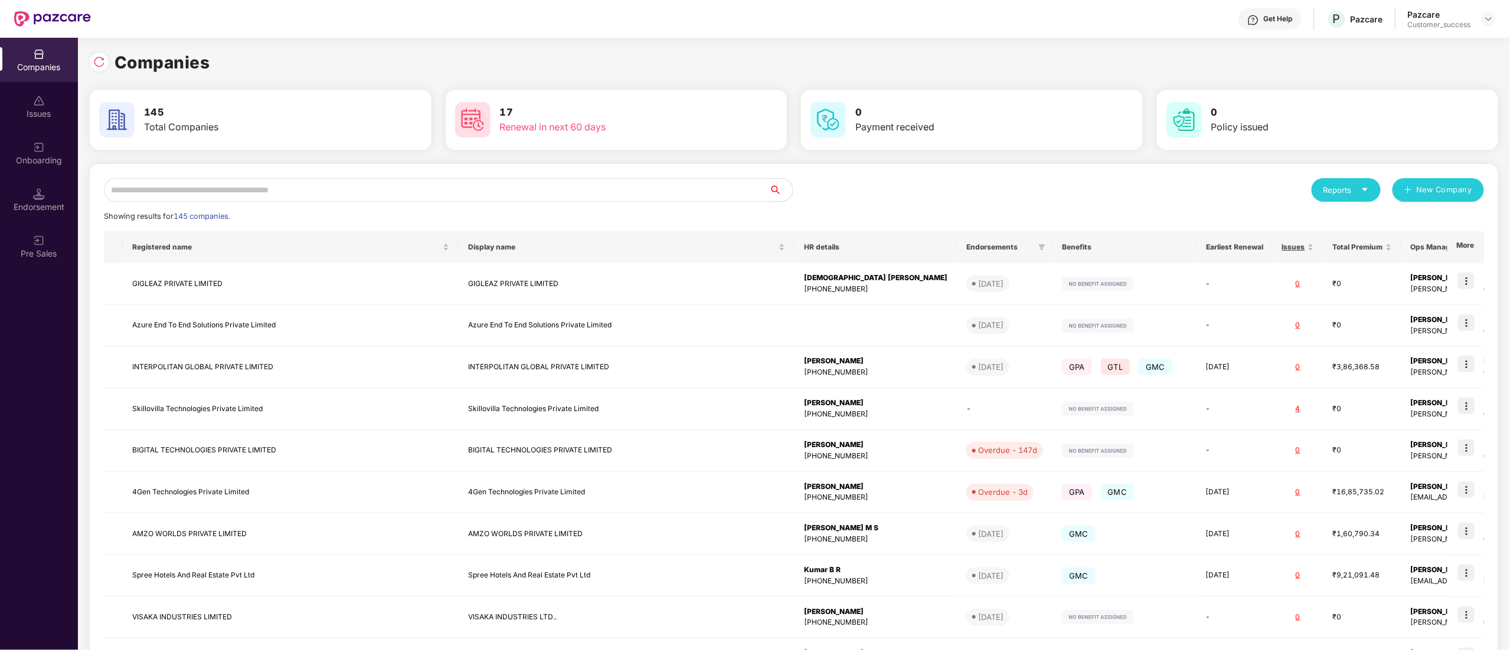
click at [217, 190] on input "text" at bounding box center [436, 190] width 665 height 24
click at [127, 189] on input "text" at bounding box center [436, 190] width 665 height 24
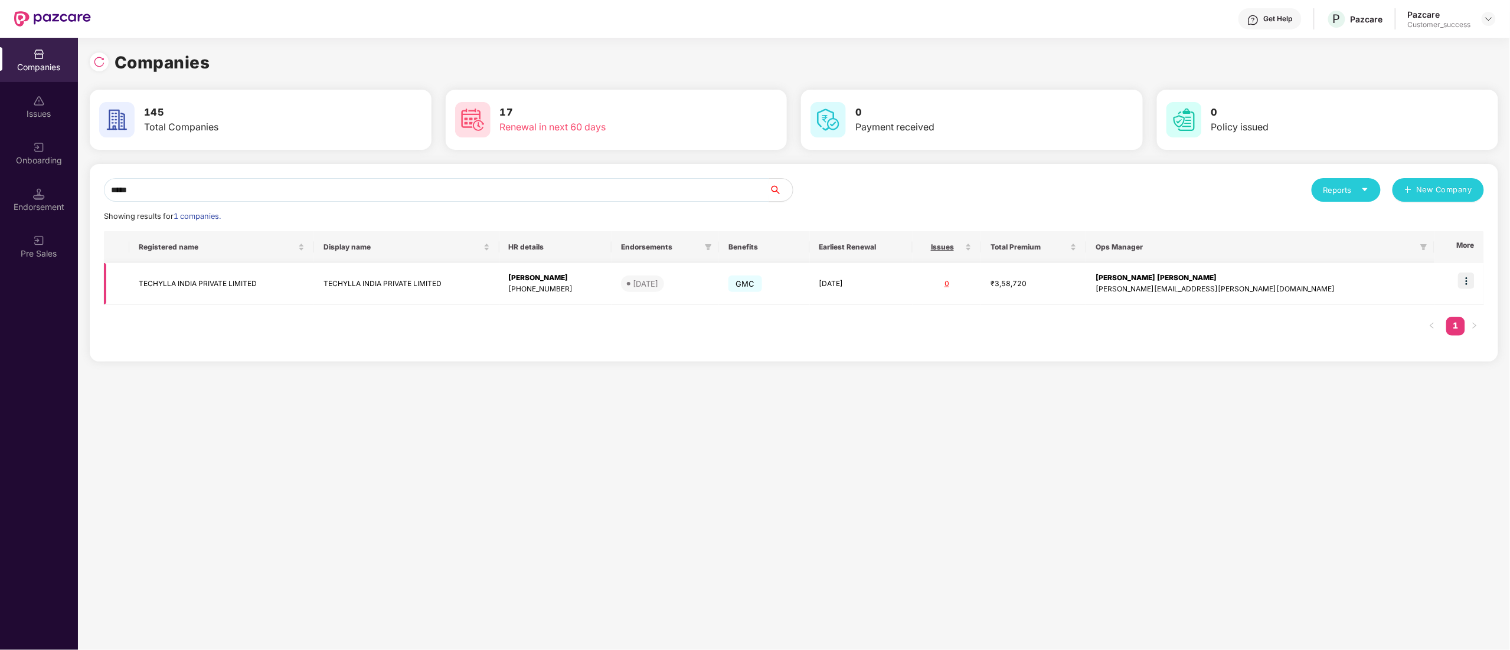
type input "*****"
click at [1464, 278] on img at bounding box center [1466, 281] width 17 height 17
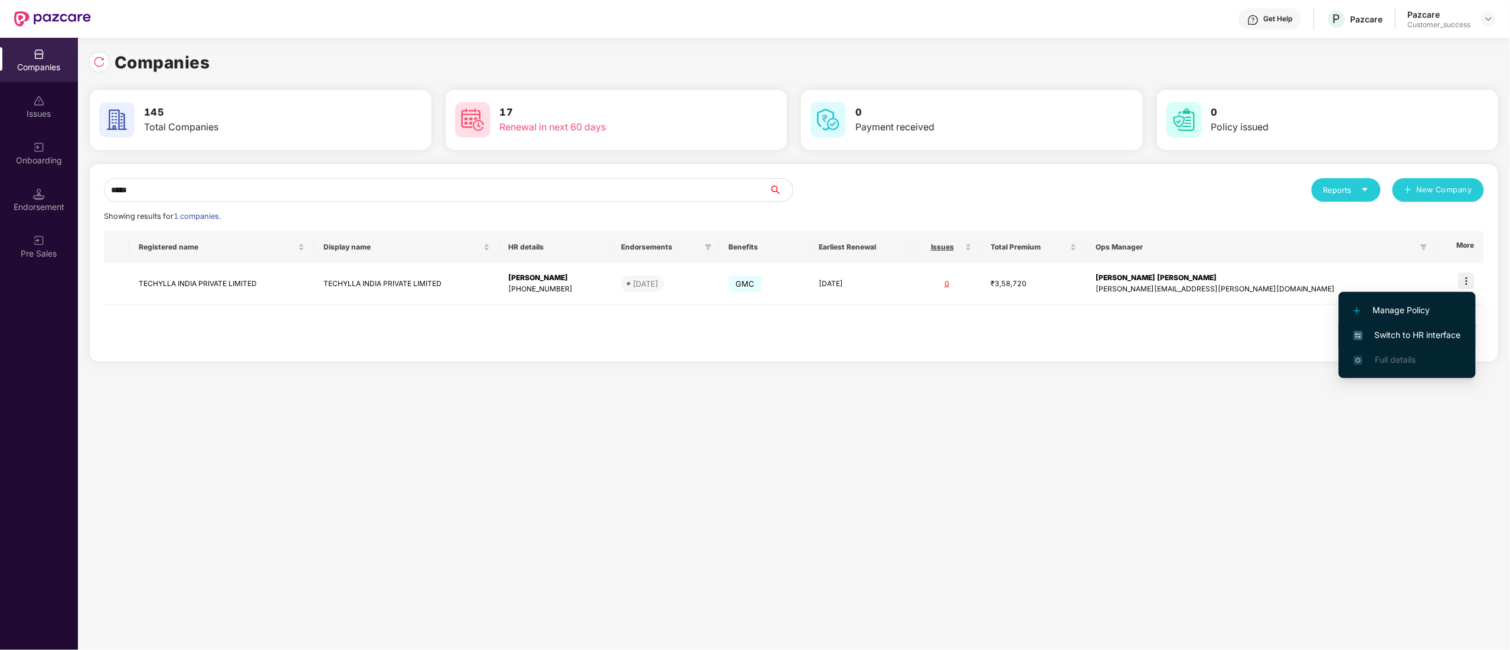
click at [1434, 334] on span "Switch to HR interface" at bounding box center [1406, 335] width 107 height 13
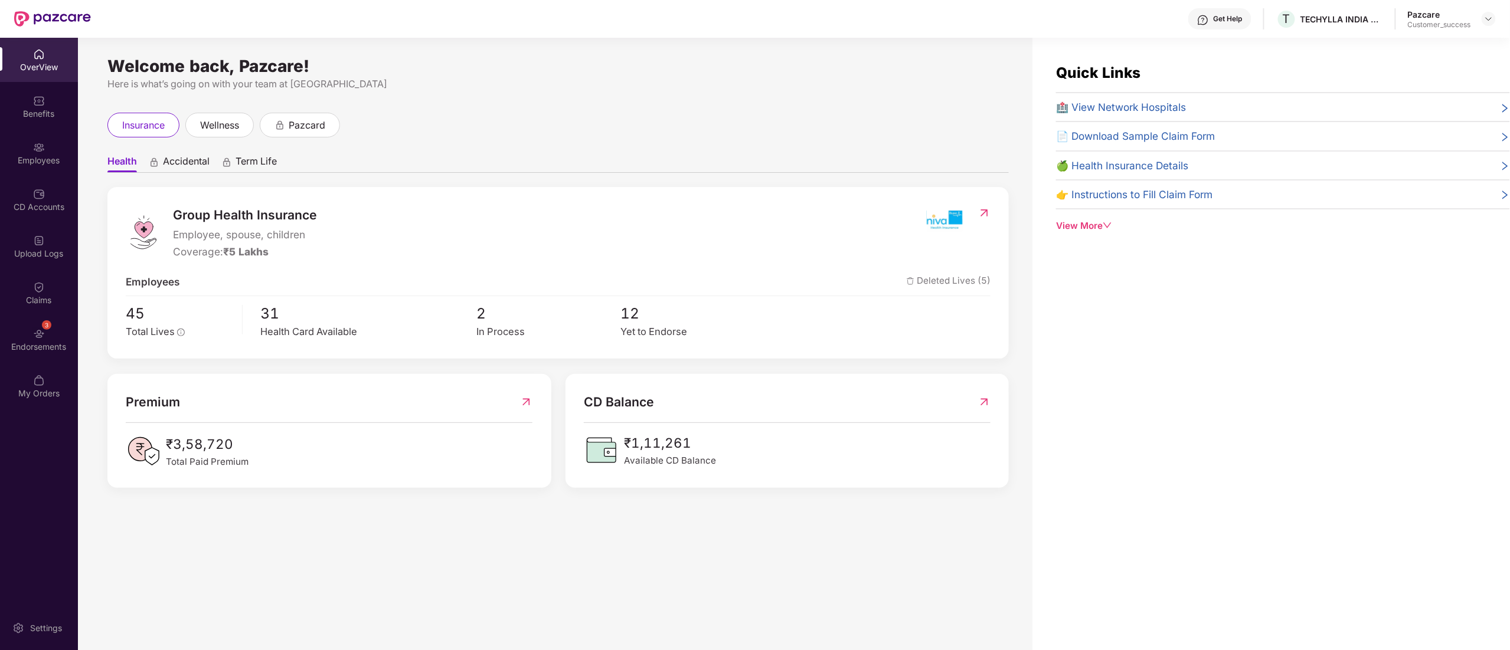
click at [50, 142] on div "Employees" at bounding box center [39, 153] width 78 height 44
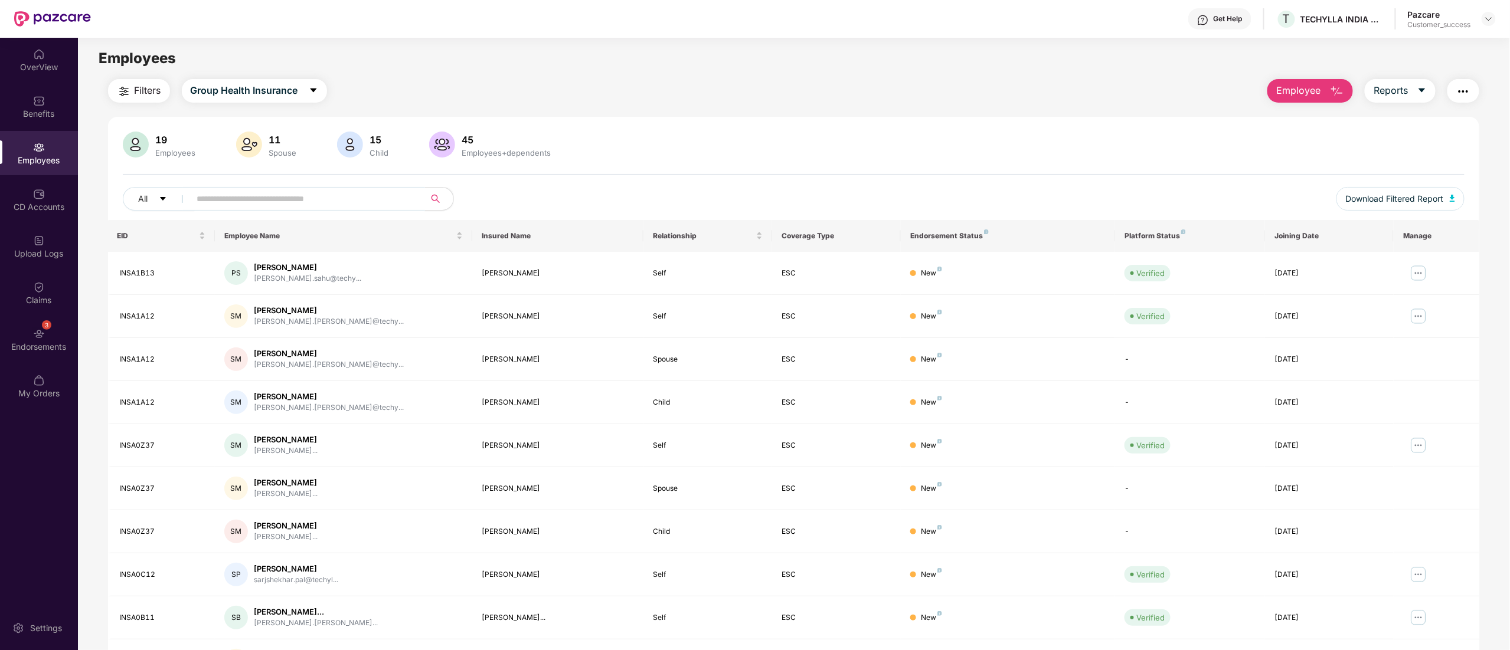
click at [305, 191] on input "text" at bounding box center [303, 199] width 212 height 18
click at [1415, 318] on img at bounding box center [1418, 316] width 19 height 19
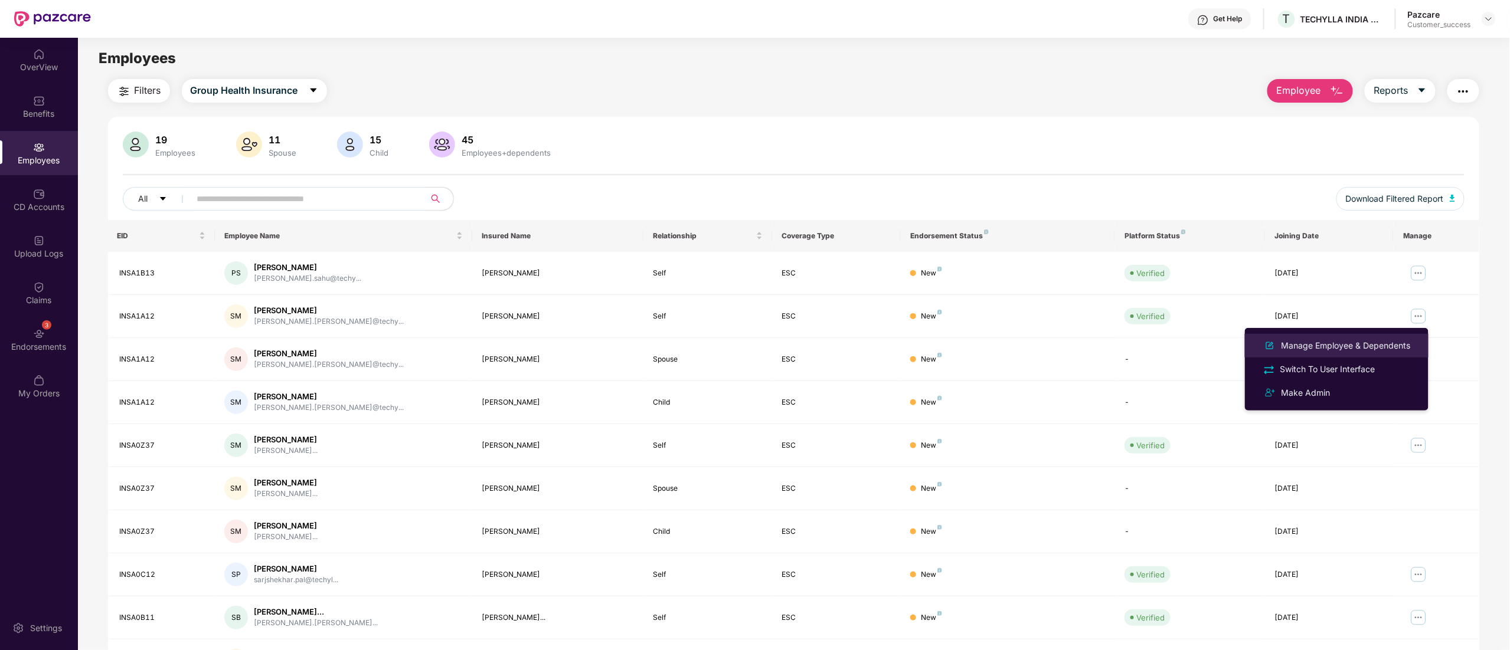
click at [1346, 338] on li "Manage Employee & Dependents" at bounding box center [1337, 346] width 184 height 24
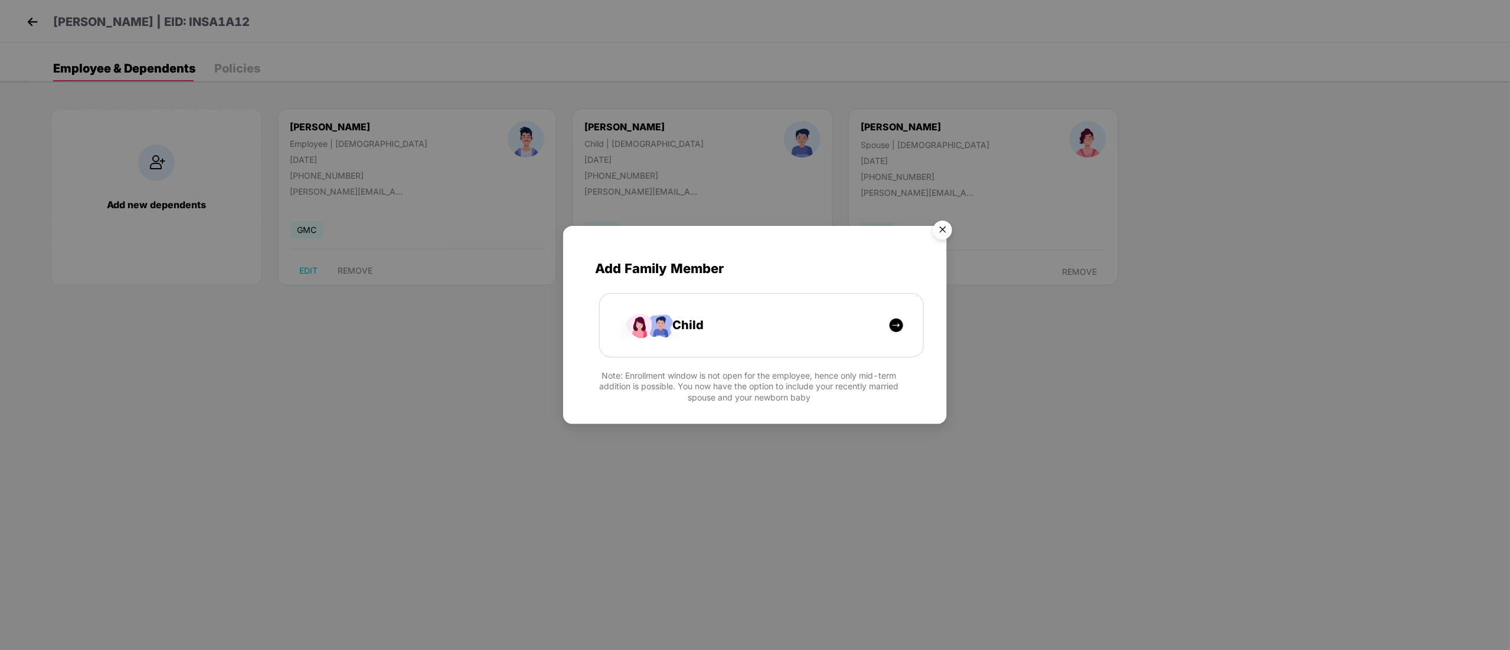
click at [936, 230] on img "Close" at bounding box center [942, 231] width 33 height 33
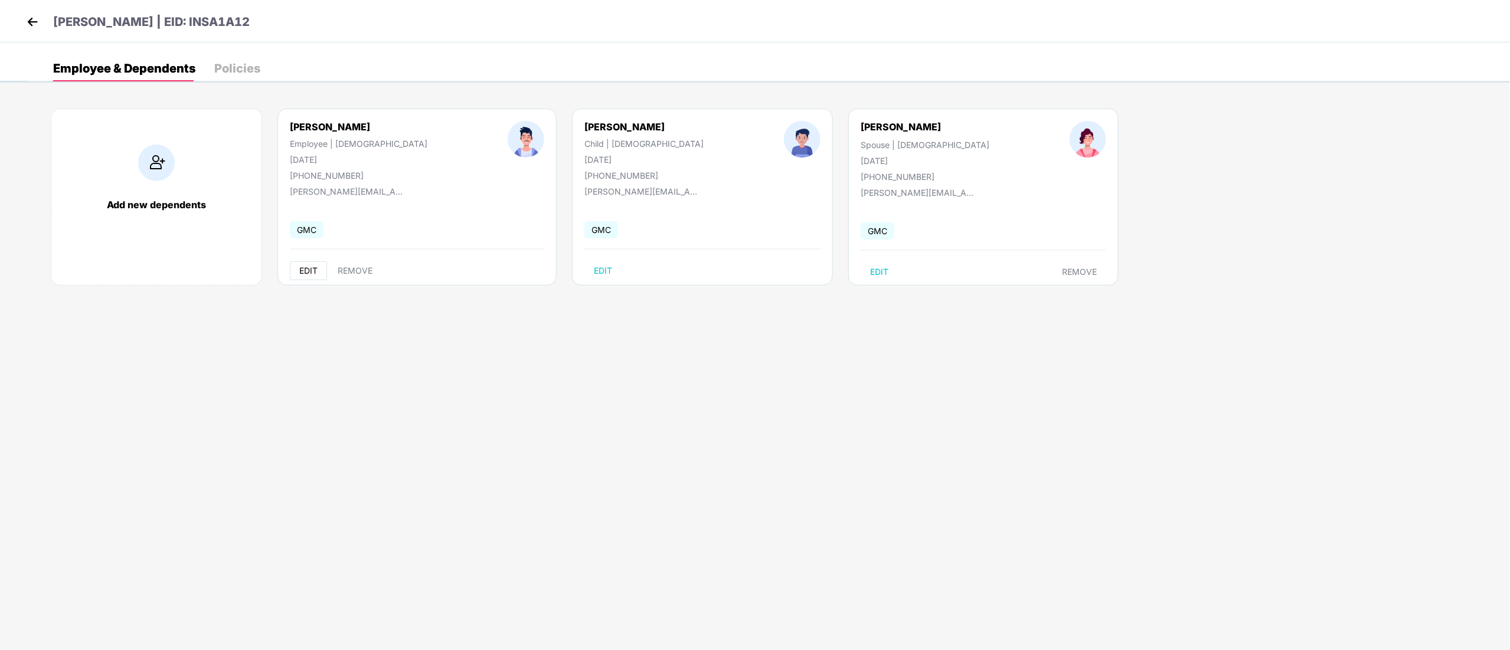
click at [313, 273] on span "EDIT" at bounding box center [308, 270] width 18 height 9
select select "****"
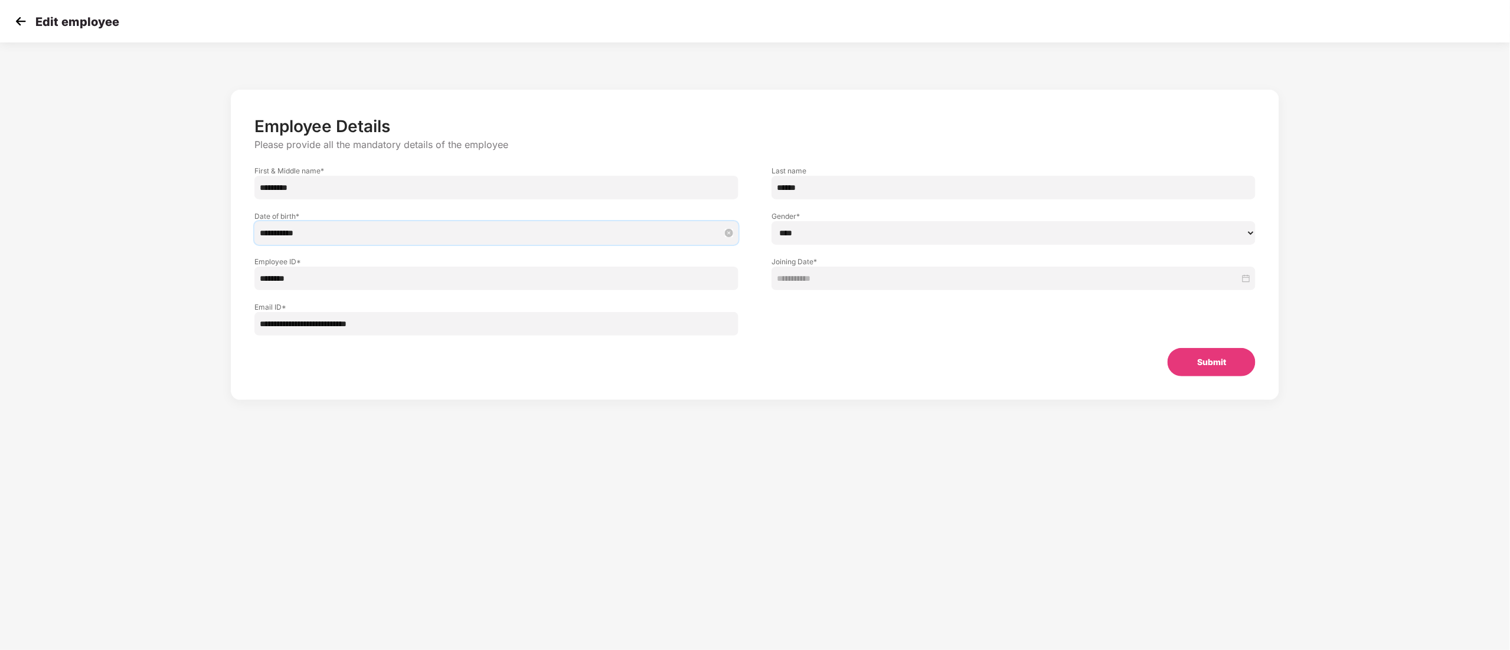
click at [279, 230] on input "**********" at bounding box center [491, 233] width 462 height 13
click at [329, 261] on button "May" at bounding box center [324, 259] width 17 height 24
click at [276, 285] on div "Jan" at bounding box center [284, 291] width 35 height 14
type input "**********"
click at [346, 301] on td "5" at bounding box center [356, 304] width 21 height 18
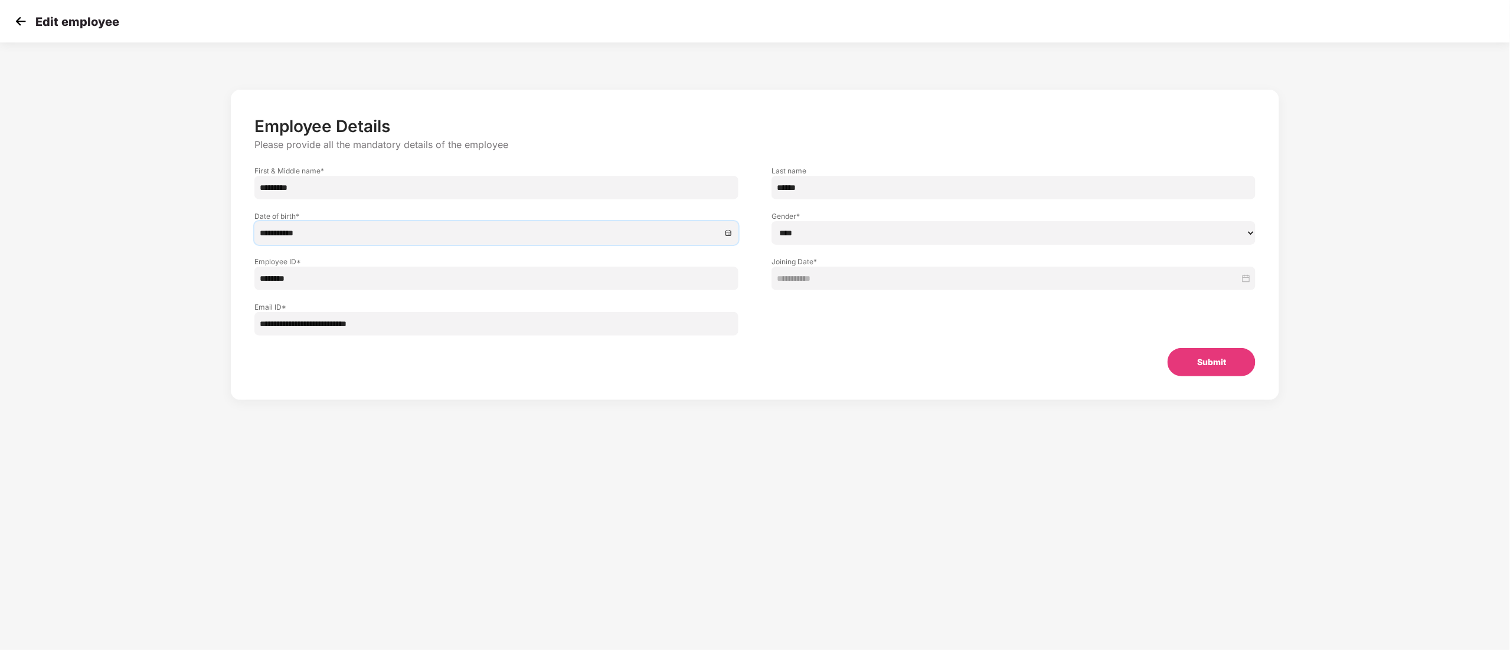
click at [1199, 368] on button "Submit" at bounding box center [1211, 362] width 88 height 28
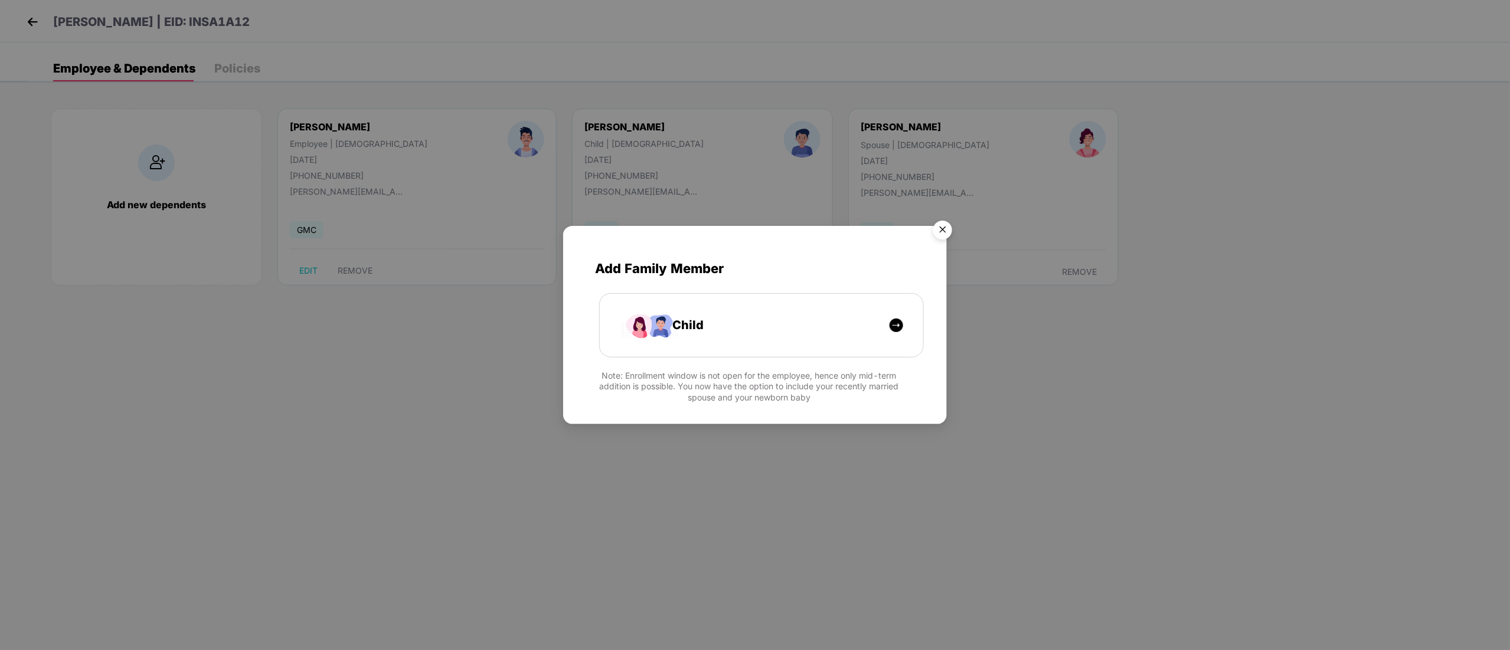
click at [947, 233] on img "Close" at bounding box center [942, 231] width 33 height 33
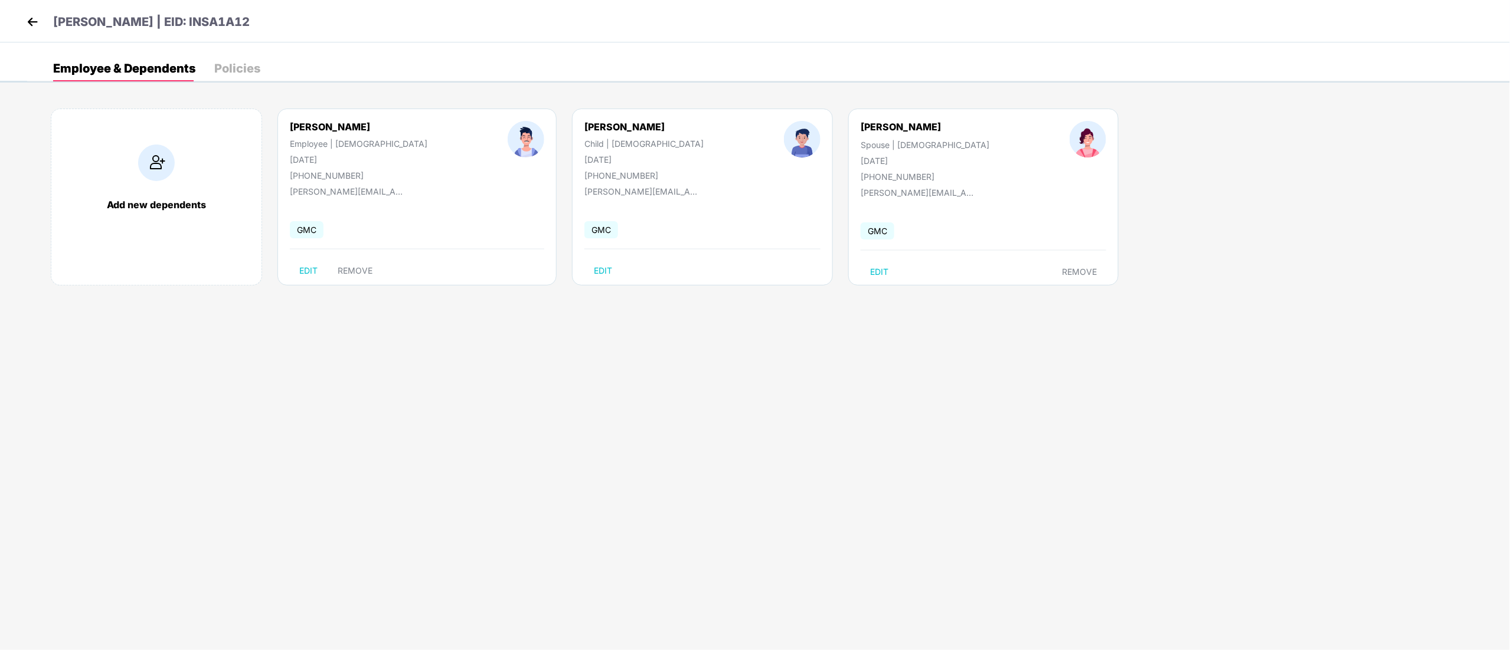
click at [29, 20] on img at bounding box center [33, 22] width 18 height 18
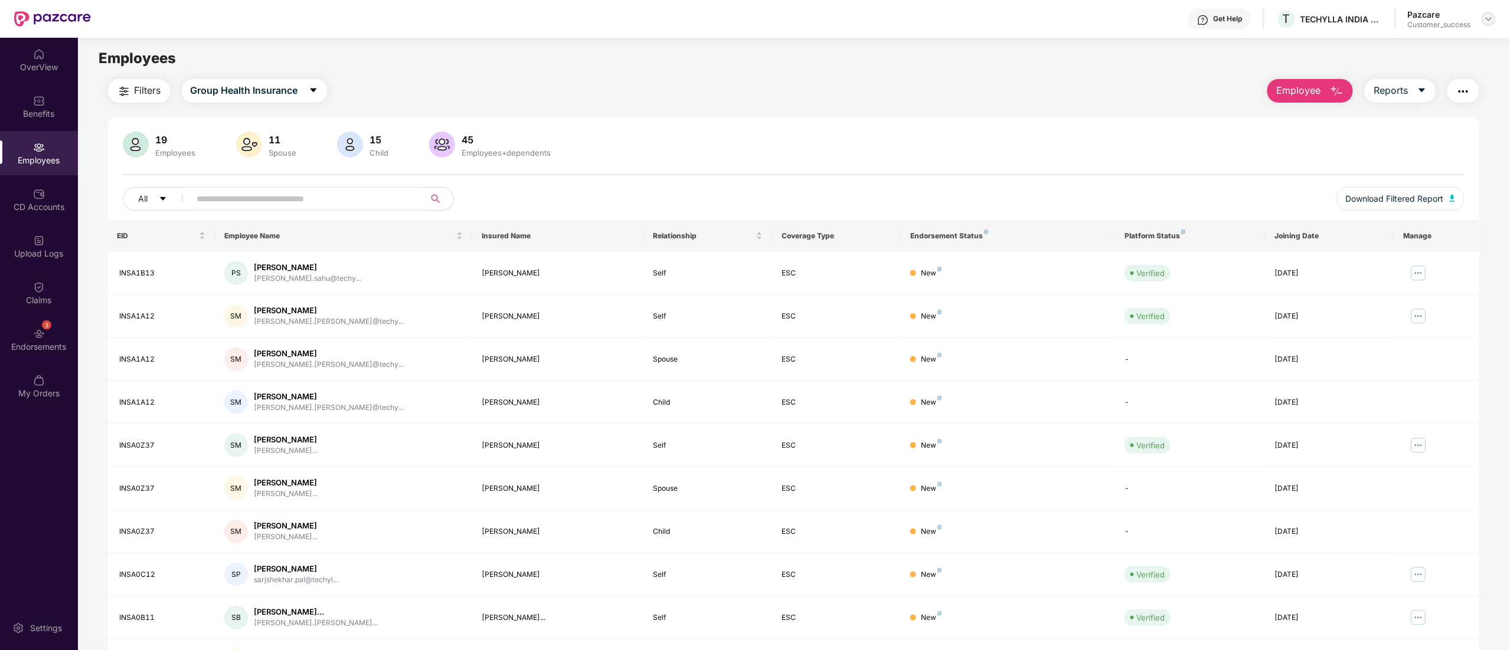
click at [1494, 18] on div at bounding box center [1488, 19] width 14 height 14
click at [1415, 40] on div "Switch to partner view" at bounding box center [1432, 46] width 153 height 23
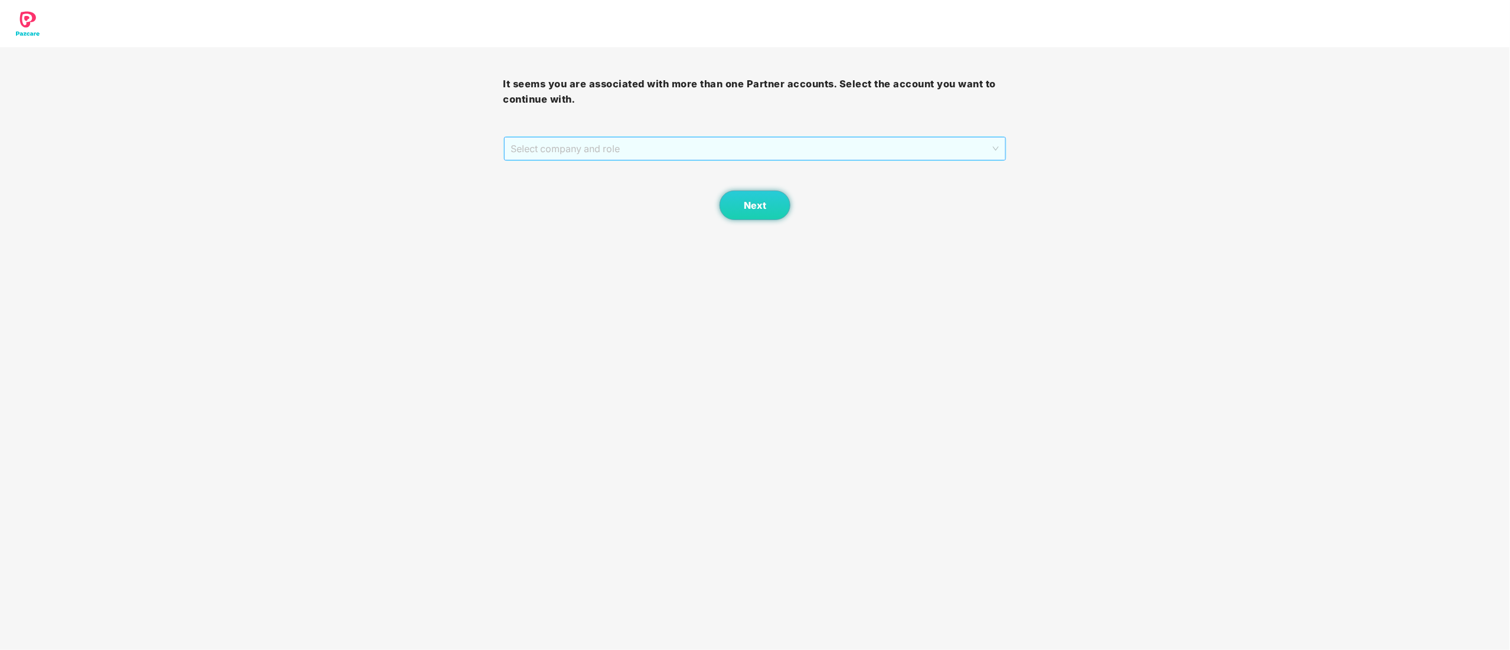
click at [561, 150] on span "Select company and role" at bounding box center [755, 149] width 488 height 22
click at [554, 191] on div "Pazcare - CUSTOMER_SUCCESS" at bounding box center [755, 191] width 489 height 13
click at [771, 205] on button "Next" at bounding box center [754, 206] width 71 height 30
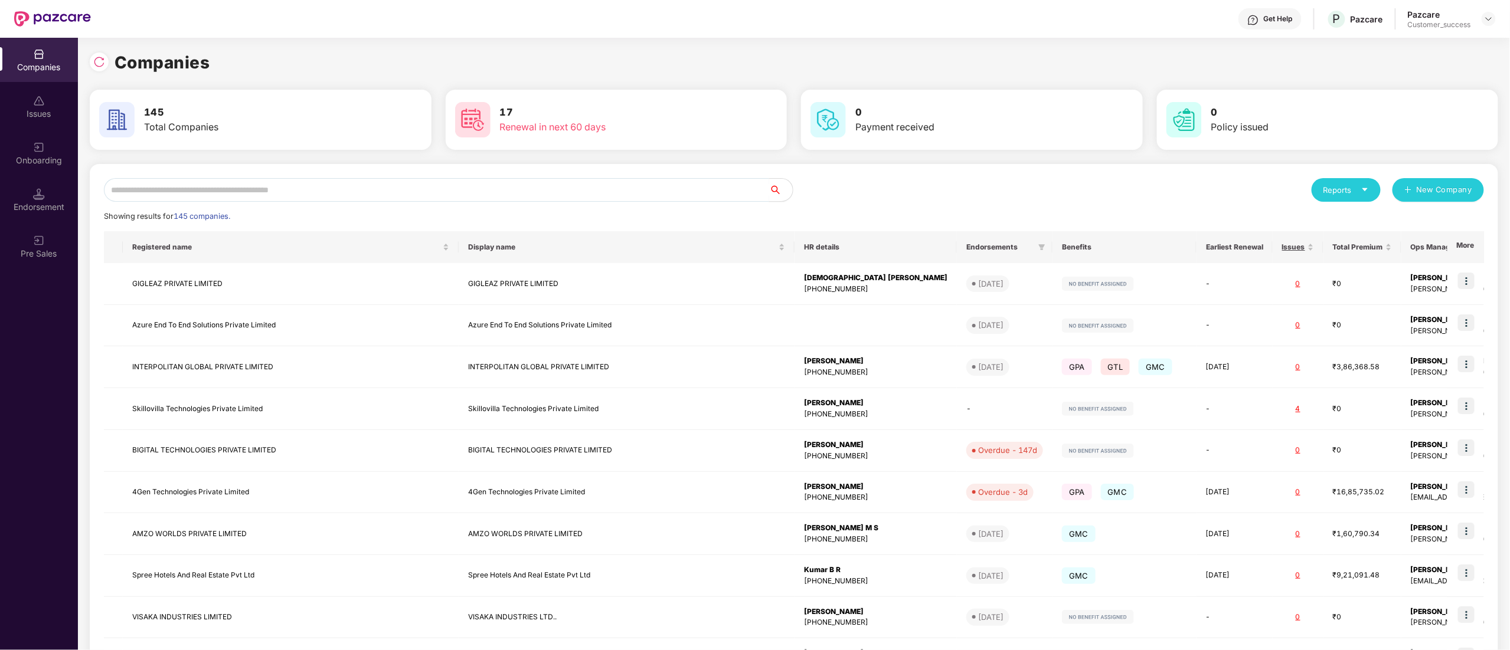
click at [244, 191] on input "text" at bounding box center [436, 190] width 665 height 24
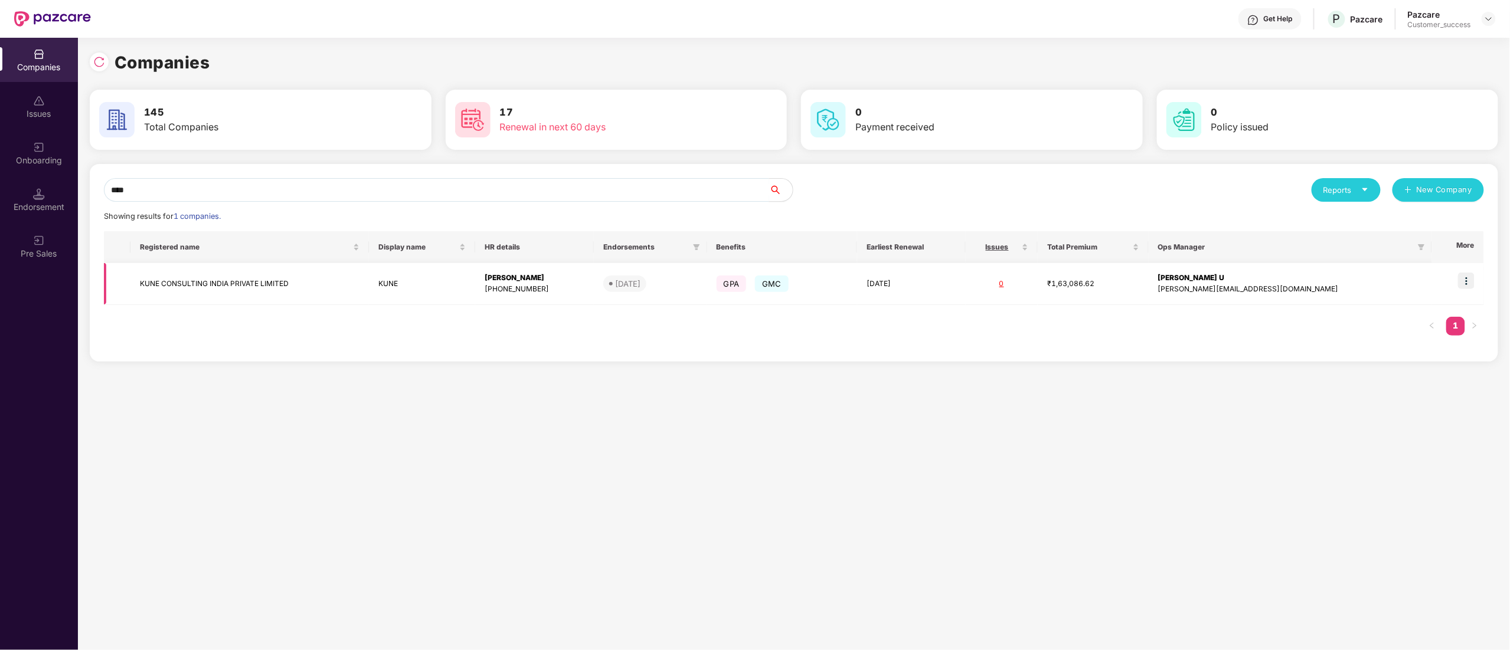
type input "****"
click at [1474, 280] on img at bounding box center [1466, 281] width 17 height 17
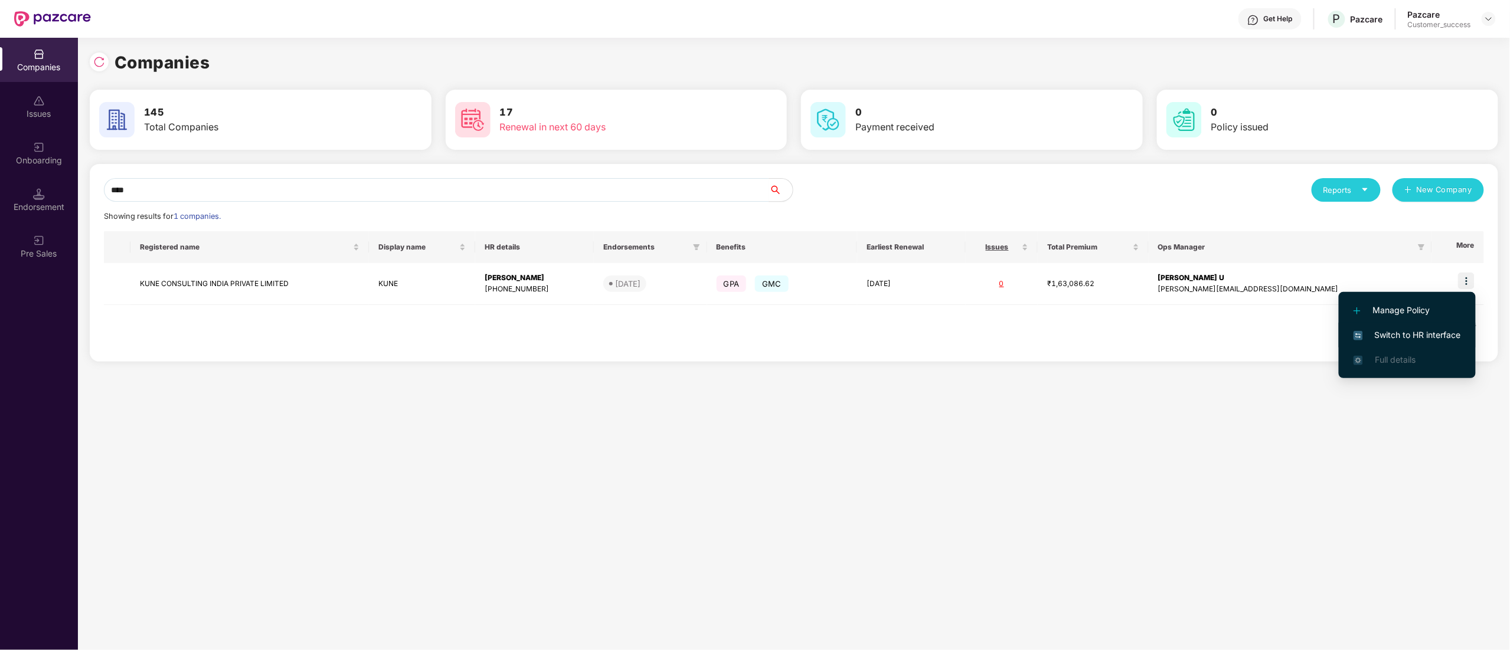
click at [1438, 342] on li "Switch to HR interface" at bounding box center [1407, 335] width 137 height 25
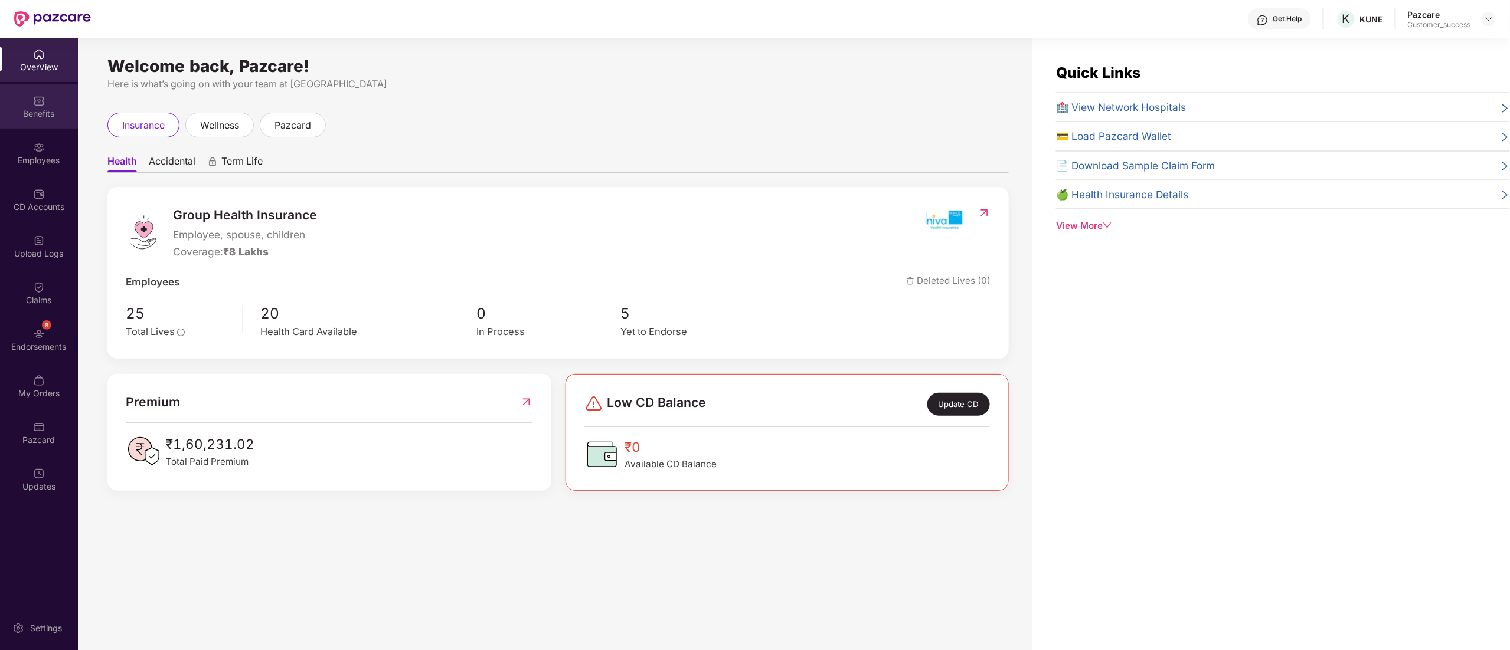
click at [44, 98] on img at bounding box center [39, 101] width 12 height 12
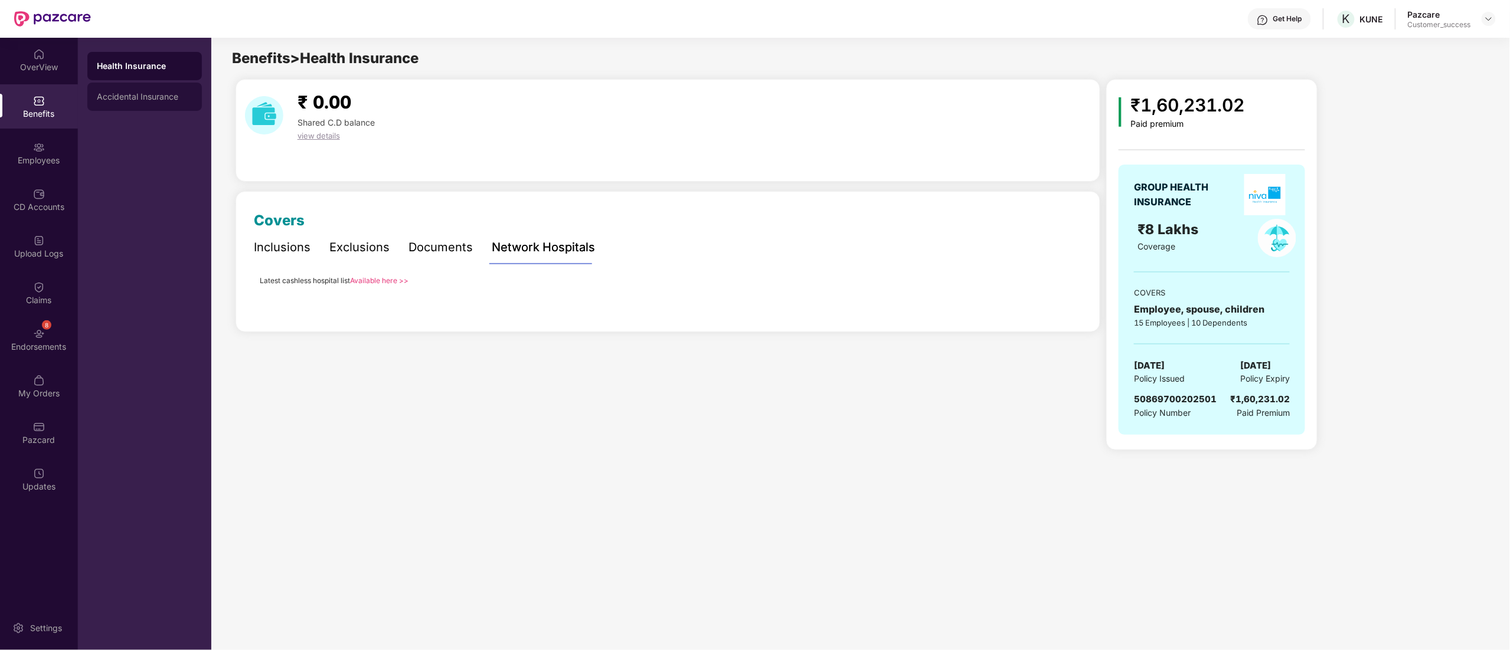
click at [142, 94] on div "Accidental Insurance" at bounding box center [145, 96] width 96 height 9
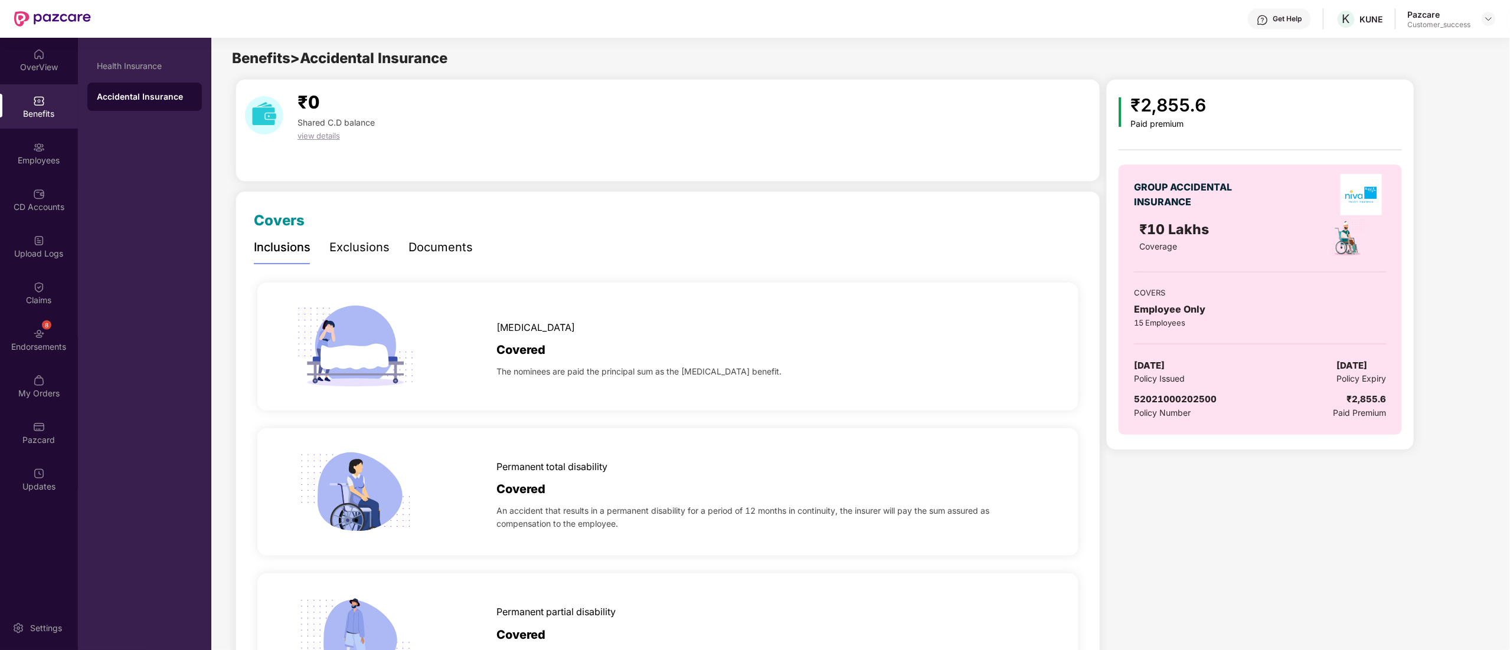
click at [1167, 398] on span "52021000202500" at bounding box center [1175, 399] width 83 height 11
copy span "52021000202500"
click at [1485, 14] on img at bounding box center [1488, 18] width 9 height 9
click at [1408, 41] on div "Switch to partner view" at bounding box center [1432, 46] width 153 height 23
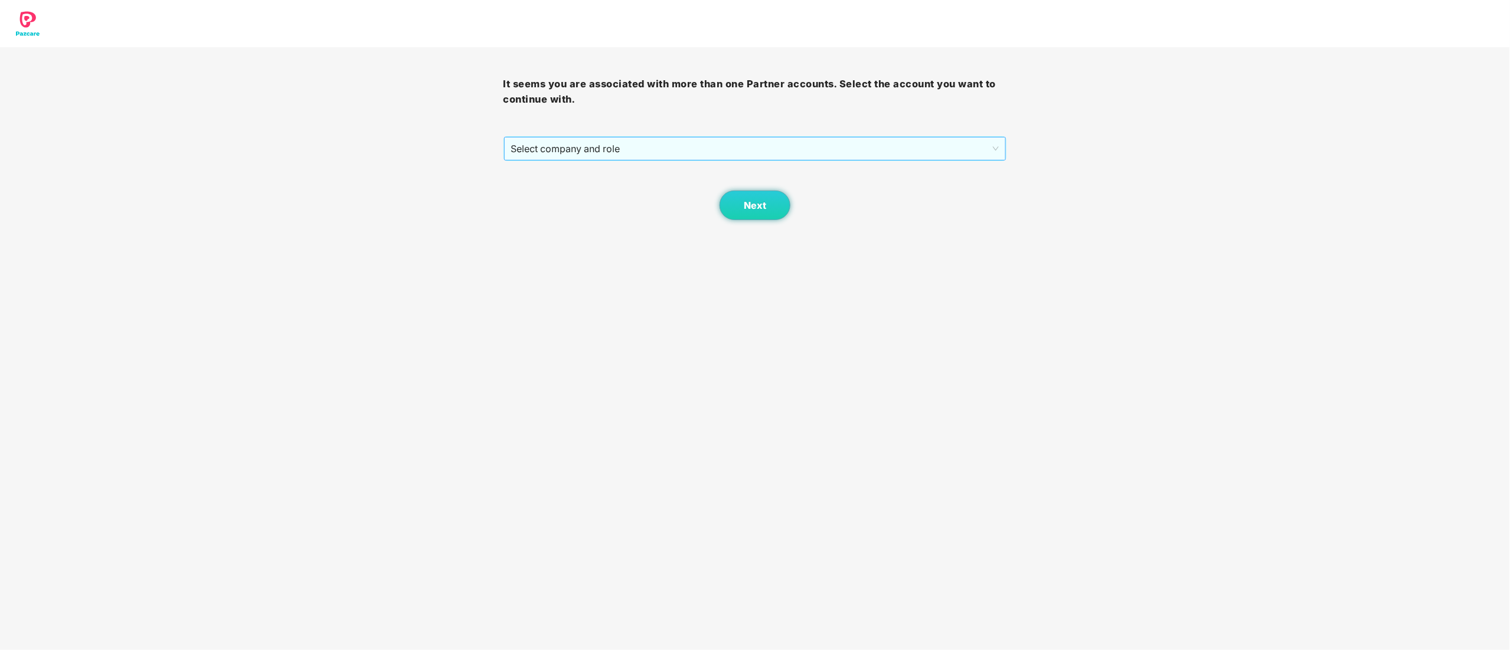
drag, startPoint x: 617, startPoint y: 144, endPoint x: 617, endPoint y: 155, distance: 10.6
click at [617, 146] on span "Select company and role" at bounding box center [755, 149] width 488 height 22
click at [593, 198] on div "Pazcare - CUSTOMER_SUCCESS" at bounding box center [755, 191] width 503 height 19
click at [731, 205] on button "Next" at bounding box center [754, 206] width 71 height 30
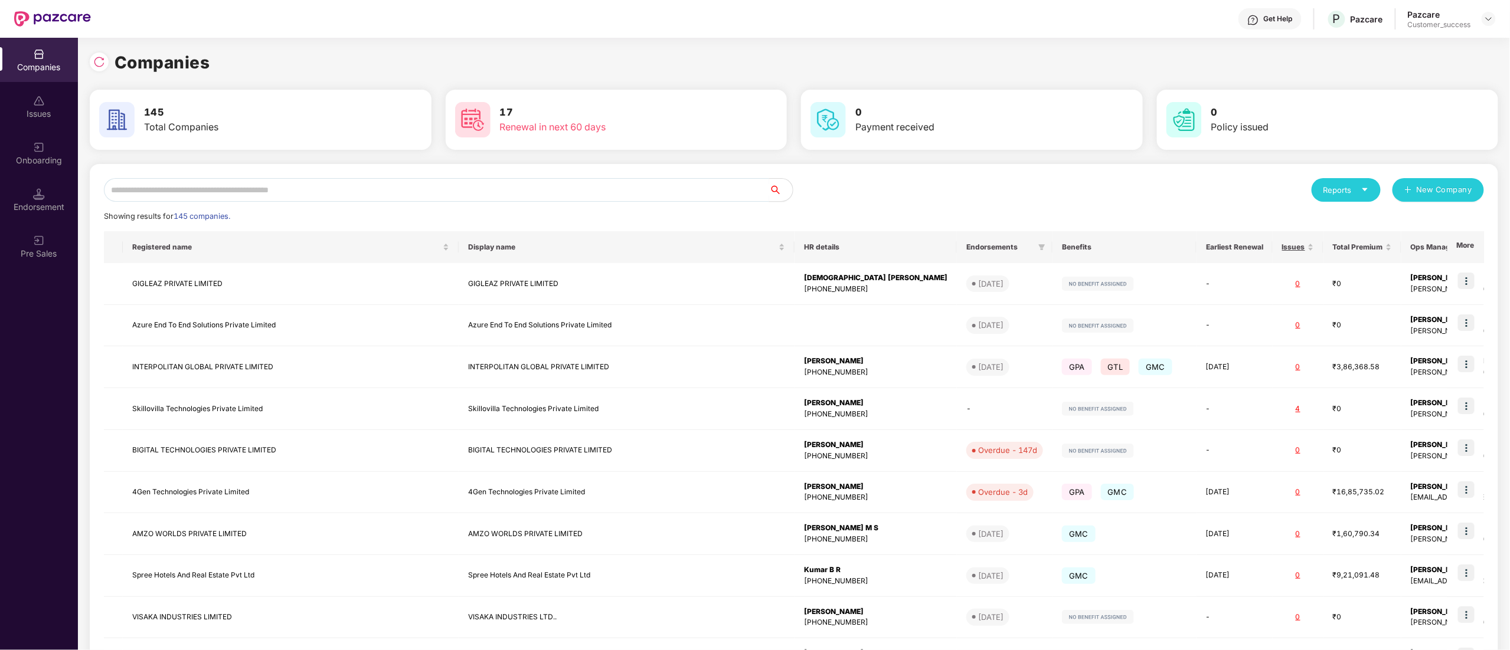
click at [189, 187] on input "text" at bounding box center [436, 190] width 665 height 24
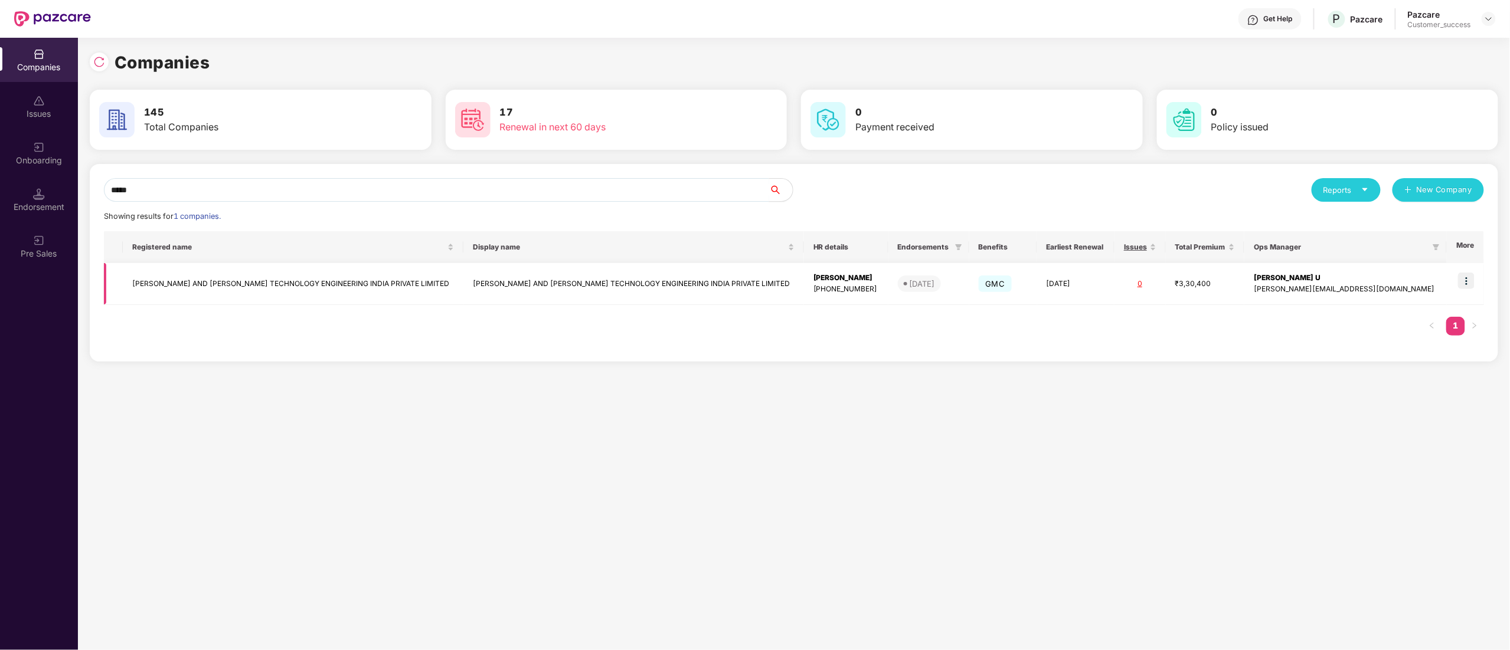
type input "*****"
click at [1466, 283] on img at bounding box center [1466, 281] width 17 height 17
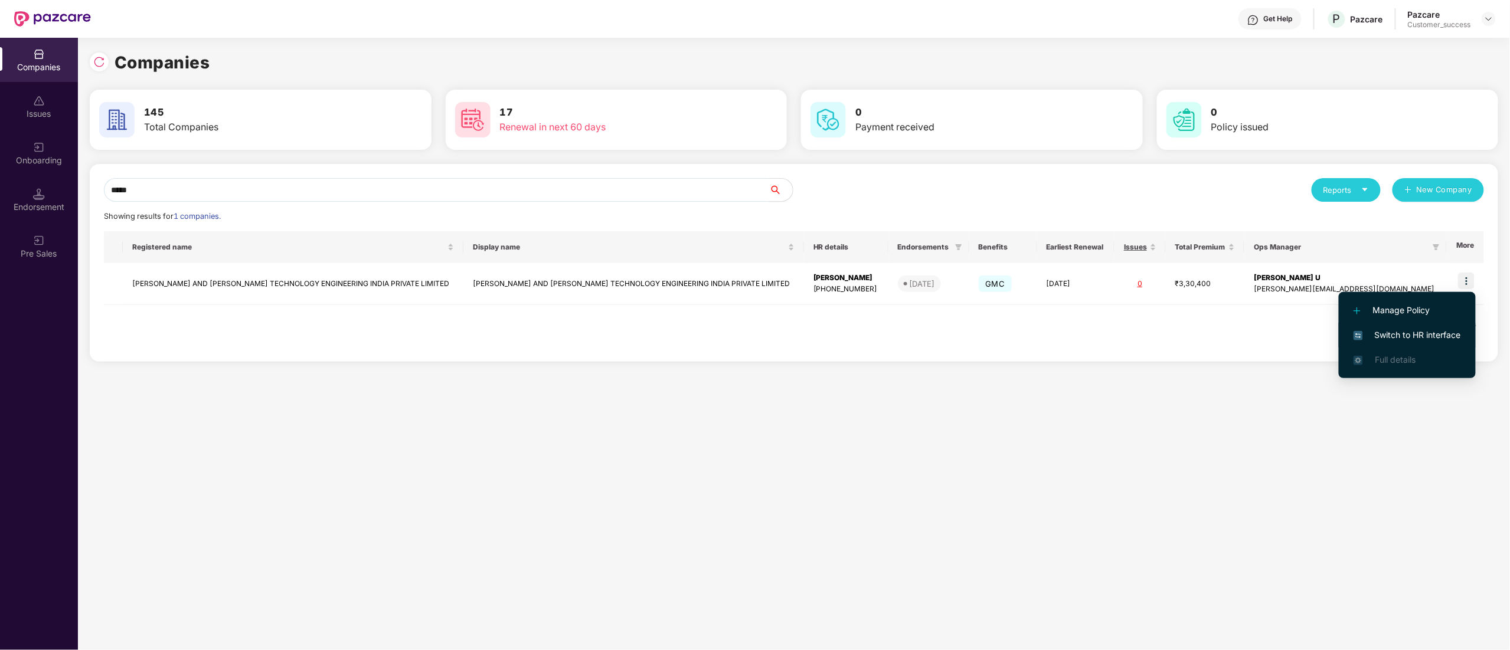
click at [1447, 326] on li "Switch to HR interface" at bounding box center [1407, 335] width 137 height 25
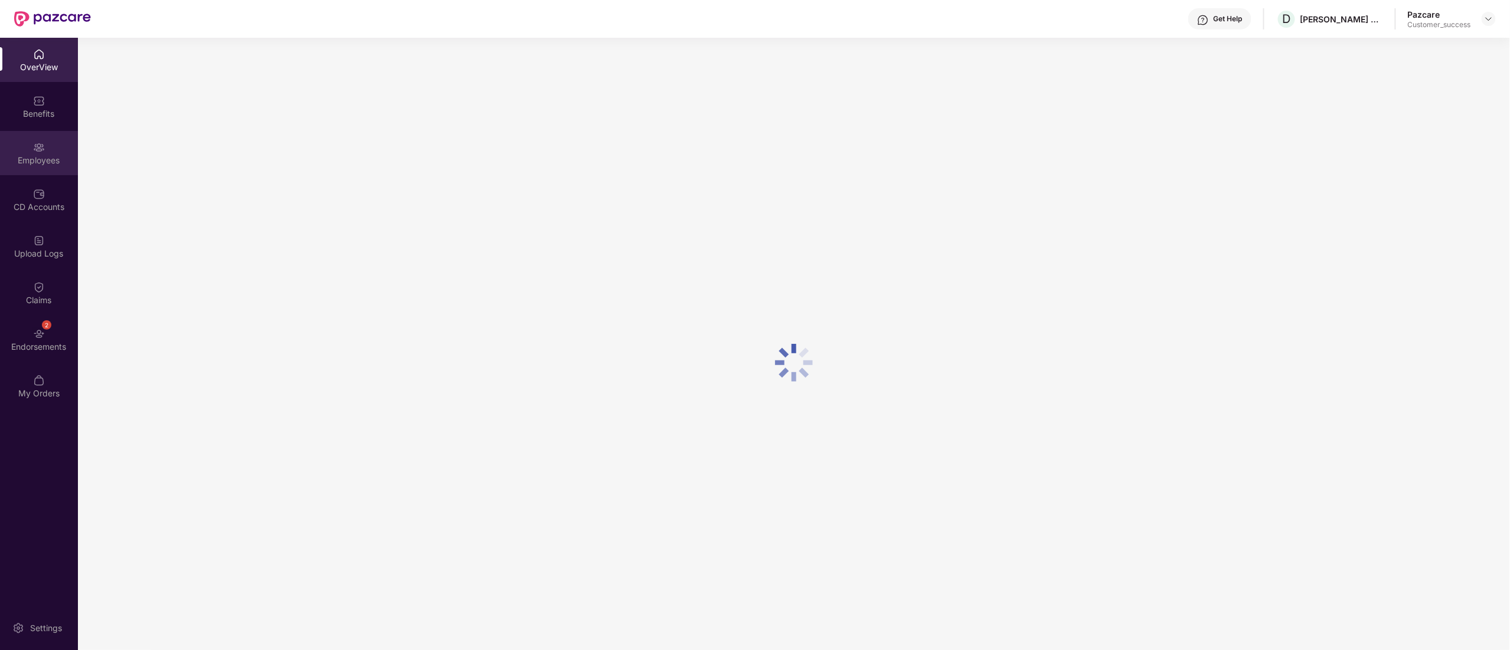
click at [30, 143] on div "Employees" at bounding box center [39, 153] width 78 height 44
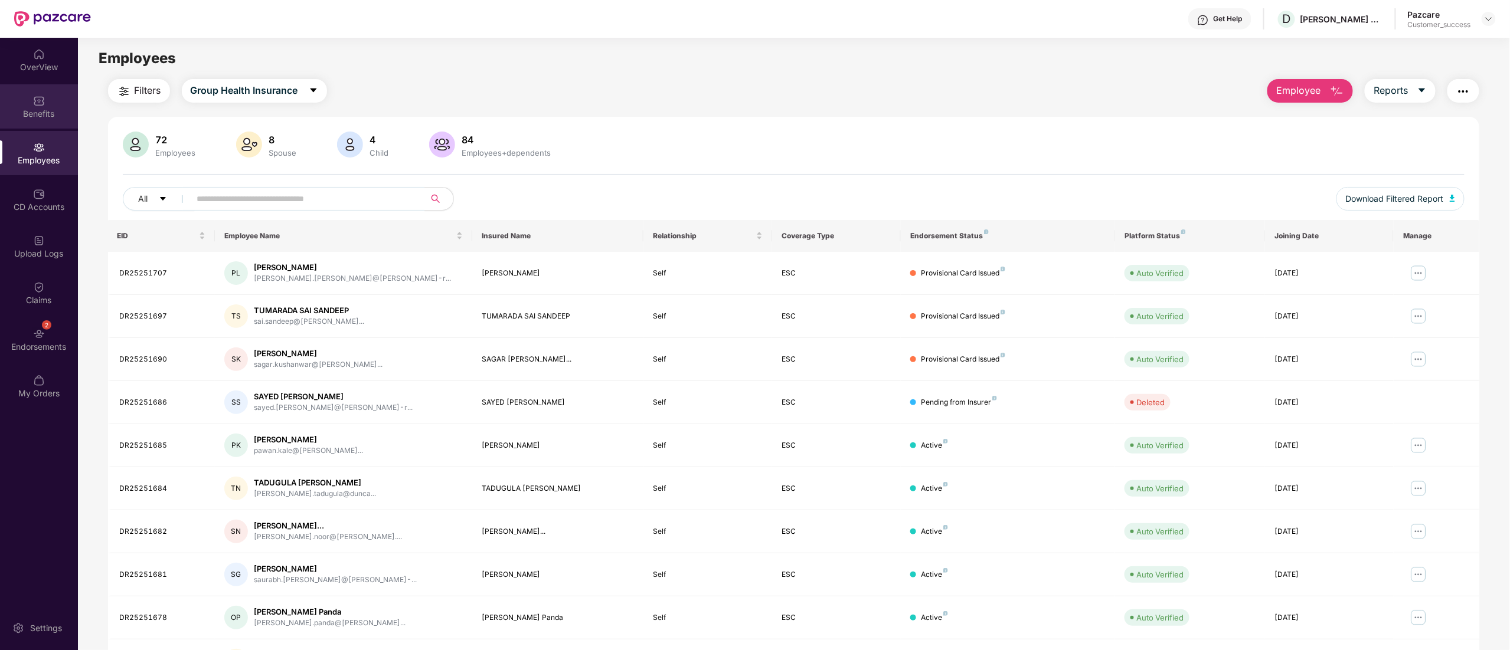
click at [45, 108] on div "Benefits" at bounding box center [39, 114] width 78 height 12
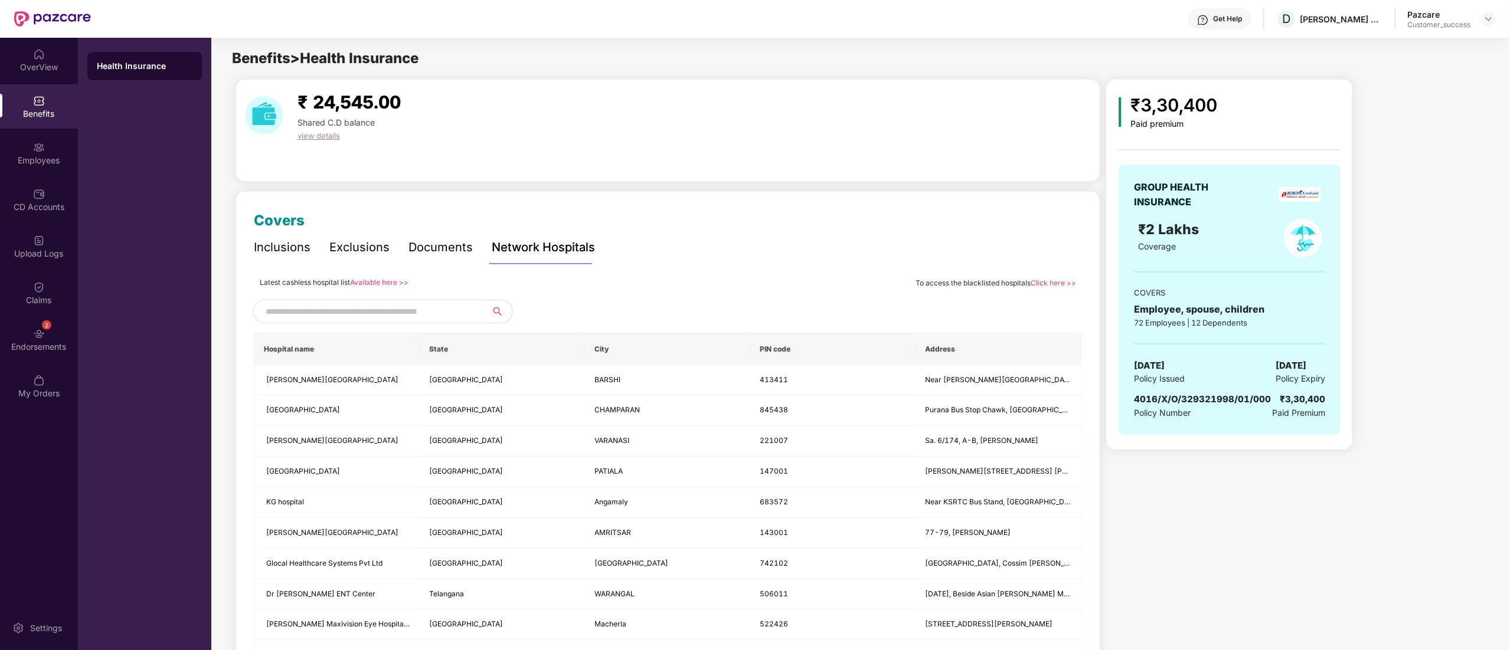
click at [1228, 400] on span "4016/X/O/329321998/01/000" at bounding box center [1202, 399] width 137 height 11
copy span "4016/X/O/329321998/01/000"
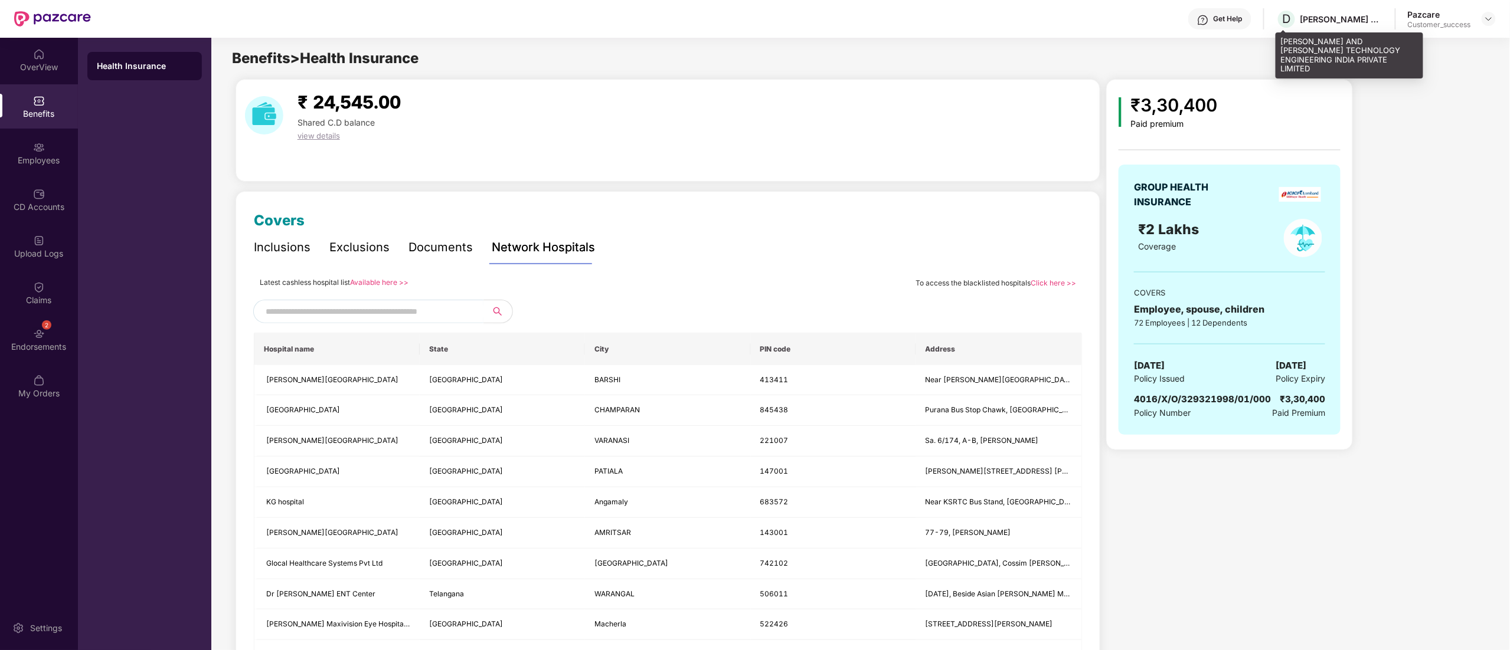
click at [1283, 61] on div "[PERSON_NAME] AND [PERSON_NAME] TECHNOLOGY ENGINEERING INDIA PRIVATE LIMITED" at bounding box center [1350, 55] width 148 height 46
copy div "[PERSON_NAME] AND [PERSON_NAME] TECHNOLOGY ENGINEERING INDIA PRIVATE LIMITED"
